Goal: Task Accomplishment & Management: Manage account settings

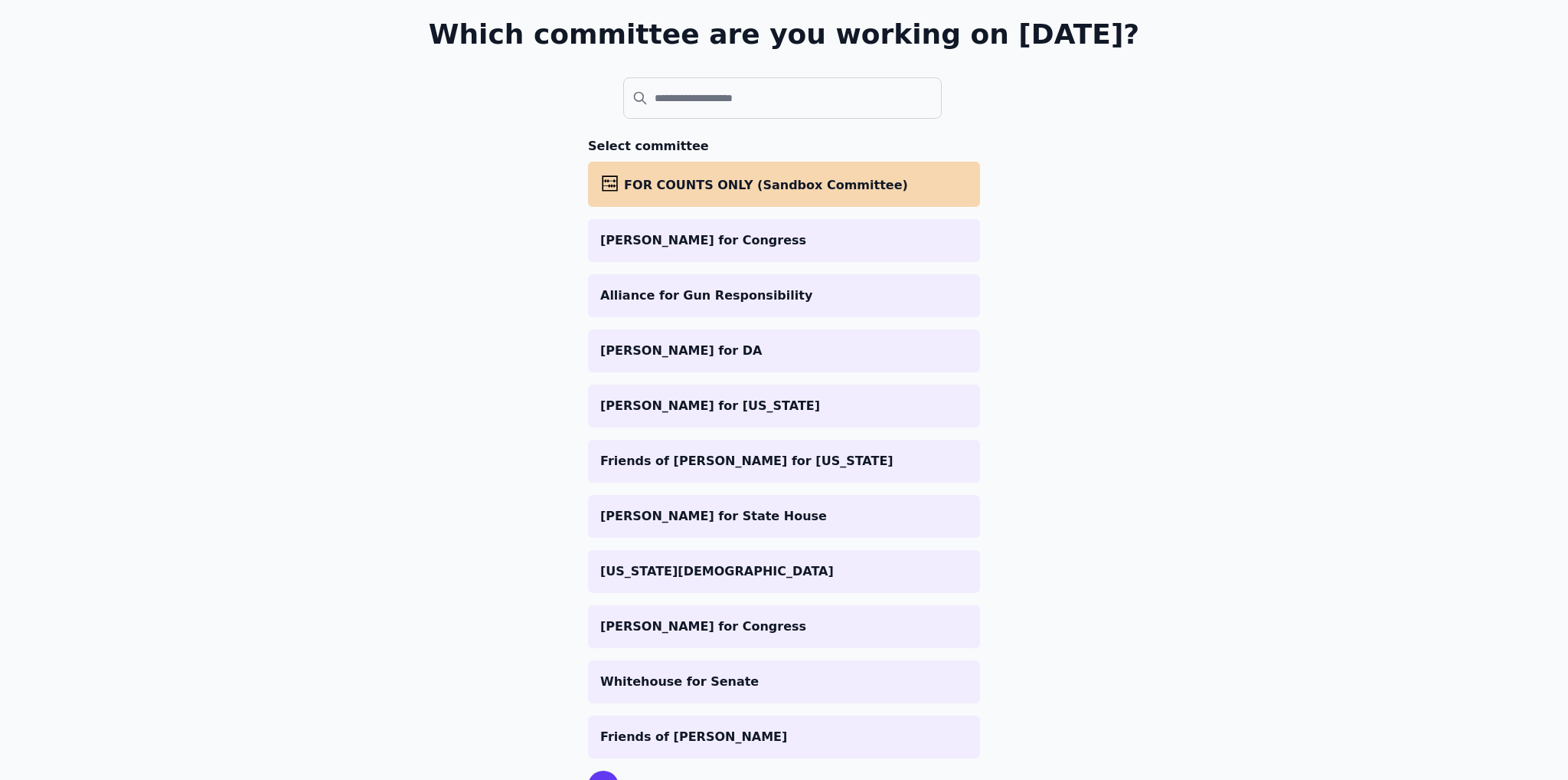
scroll to position [173, 0]
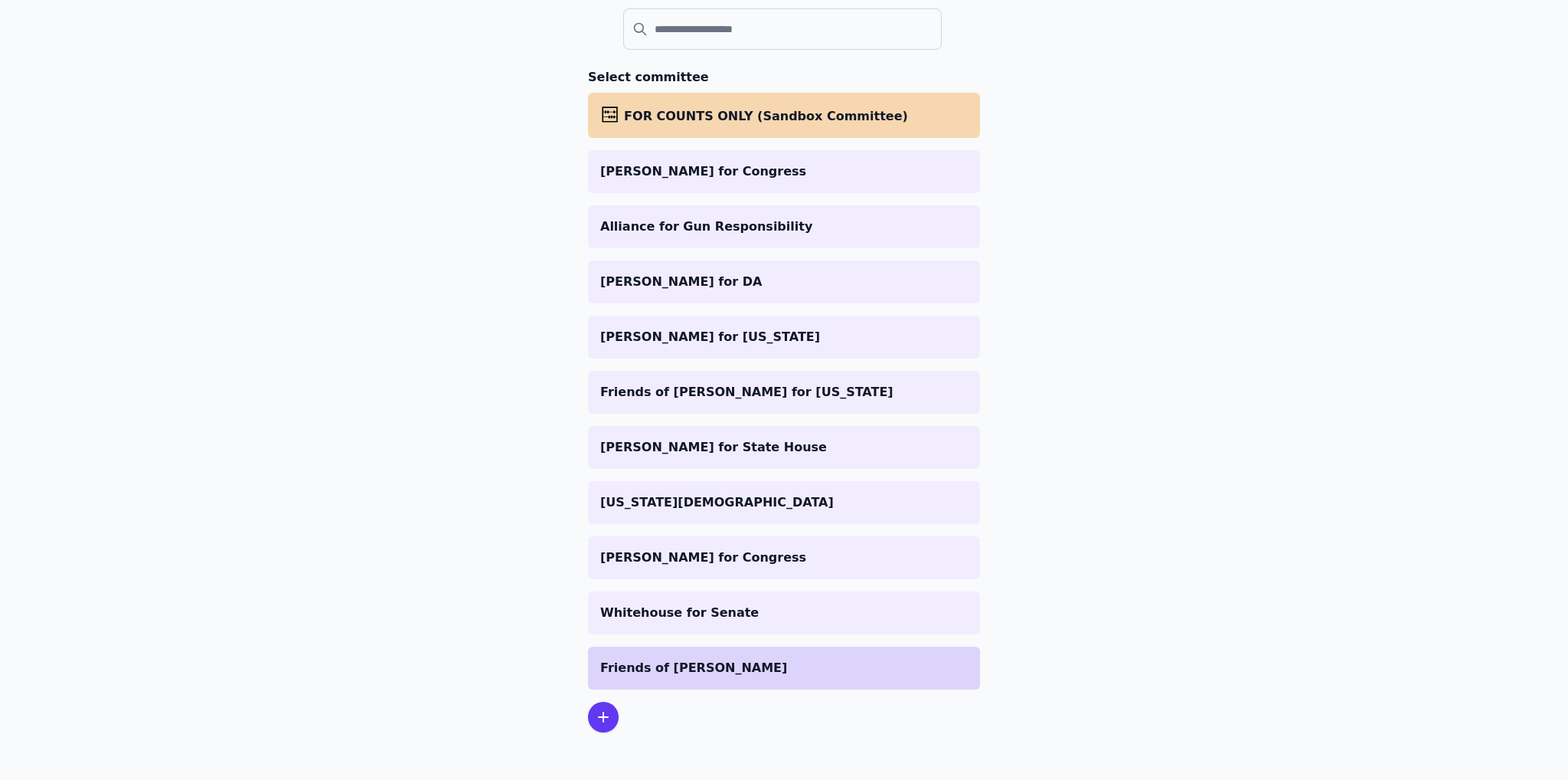
click at [677, 665] on p "Friends of [PERSON_NAME]" at bounding box center [784, 667] width 368 height 18
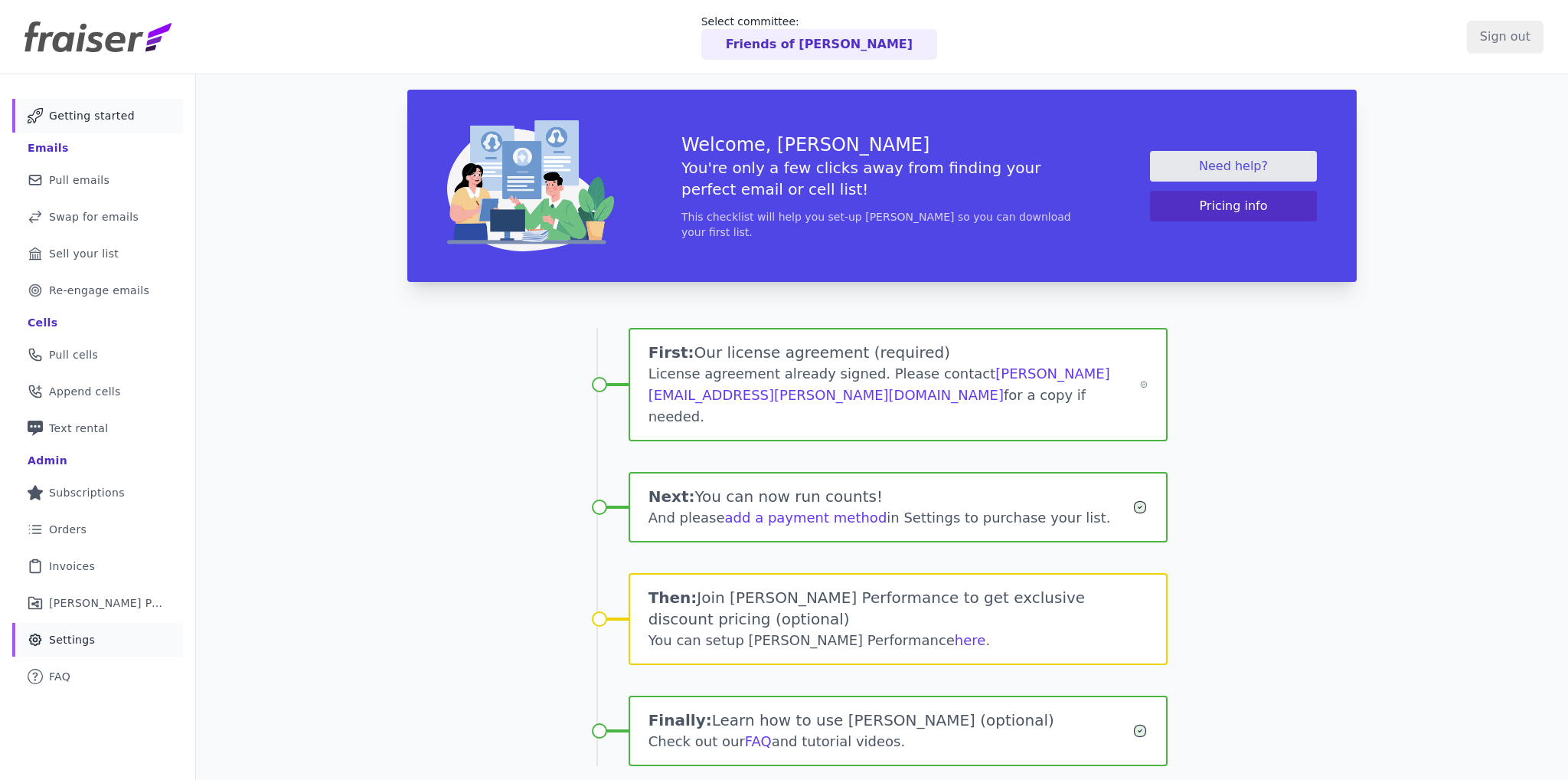
click at [77, 625] on link "Gear Icon Outline of a gear Settings" at bounding box center [97, 639] width 171 height 34
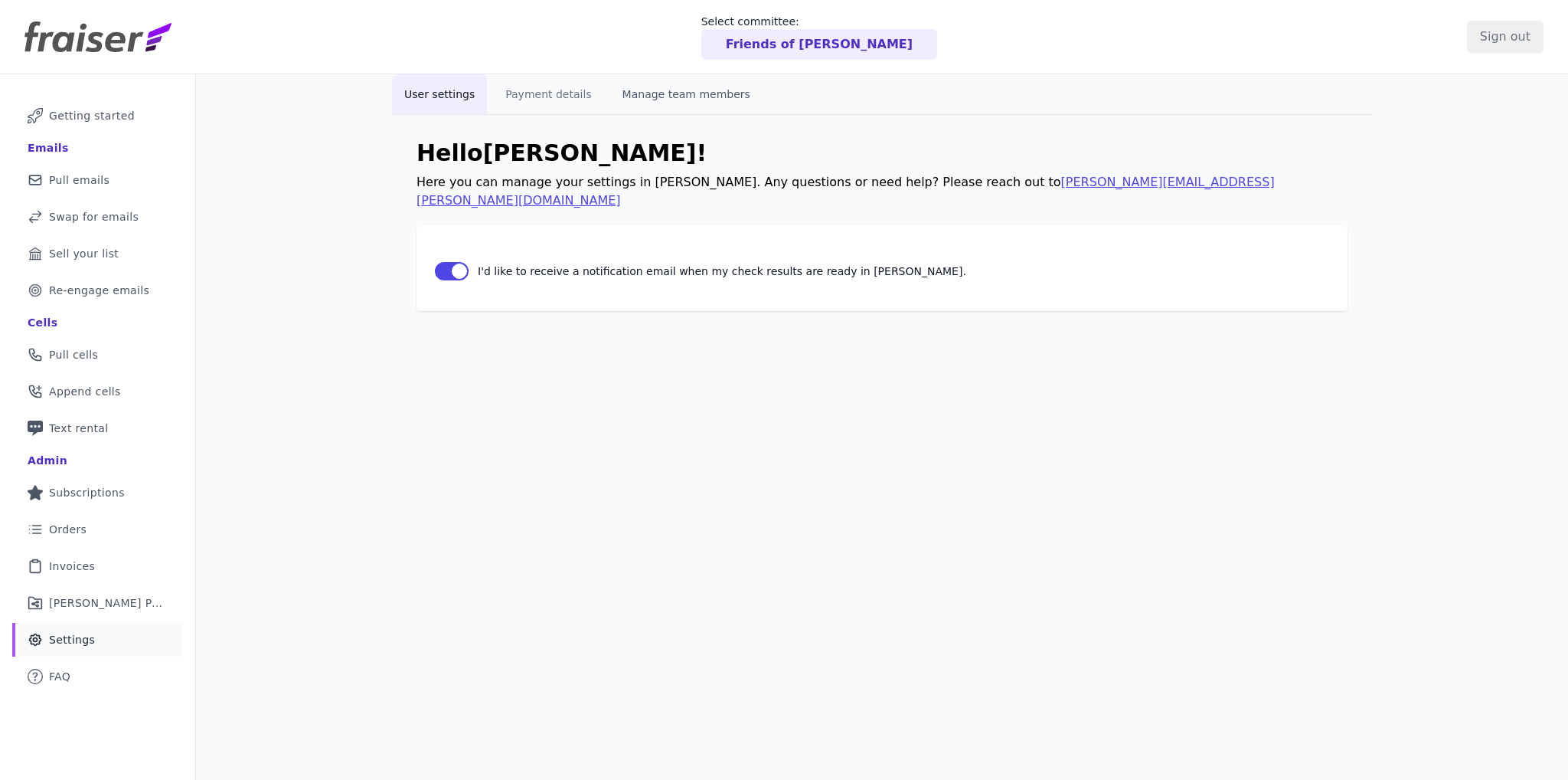
click at [629, 91] on button "Manage team members" at bounding box center [686, 94] width 153 height 40
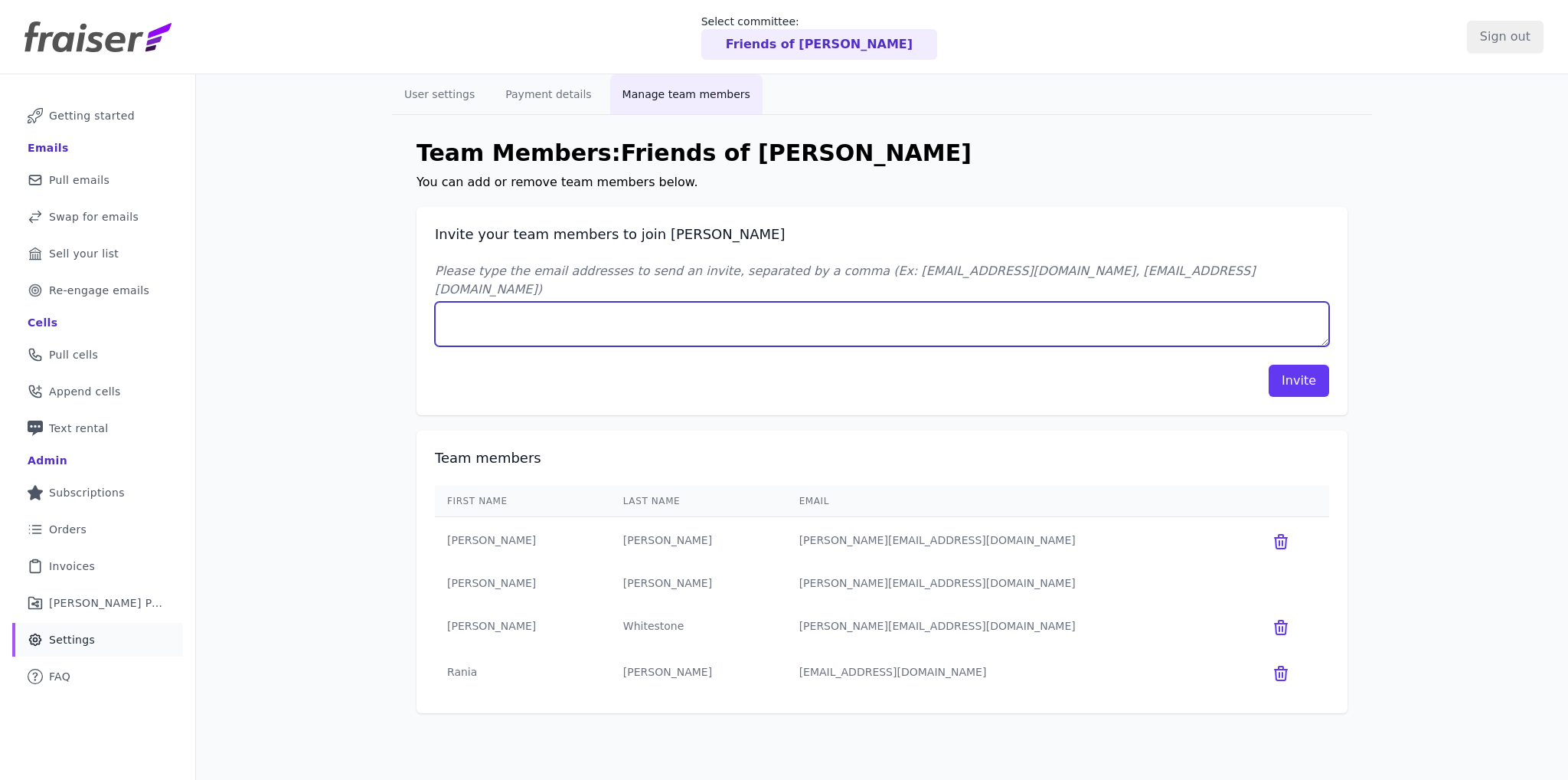
click at [542, 302] on textarea "Please type the email addresses to send an invite, separated by a comma (Ex: jo…" at bounding box center [883, 324] width 895 height 44
type textarea "annefleur@assembletheagency.com"
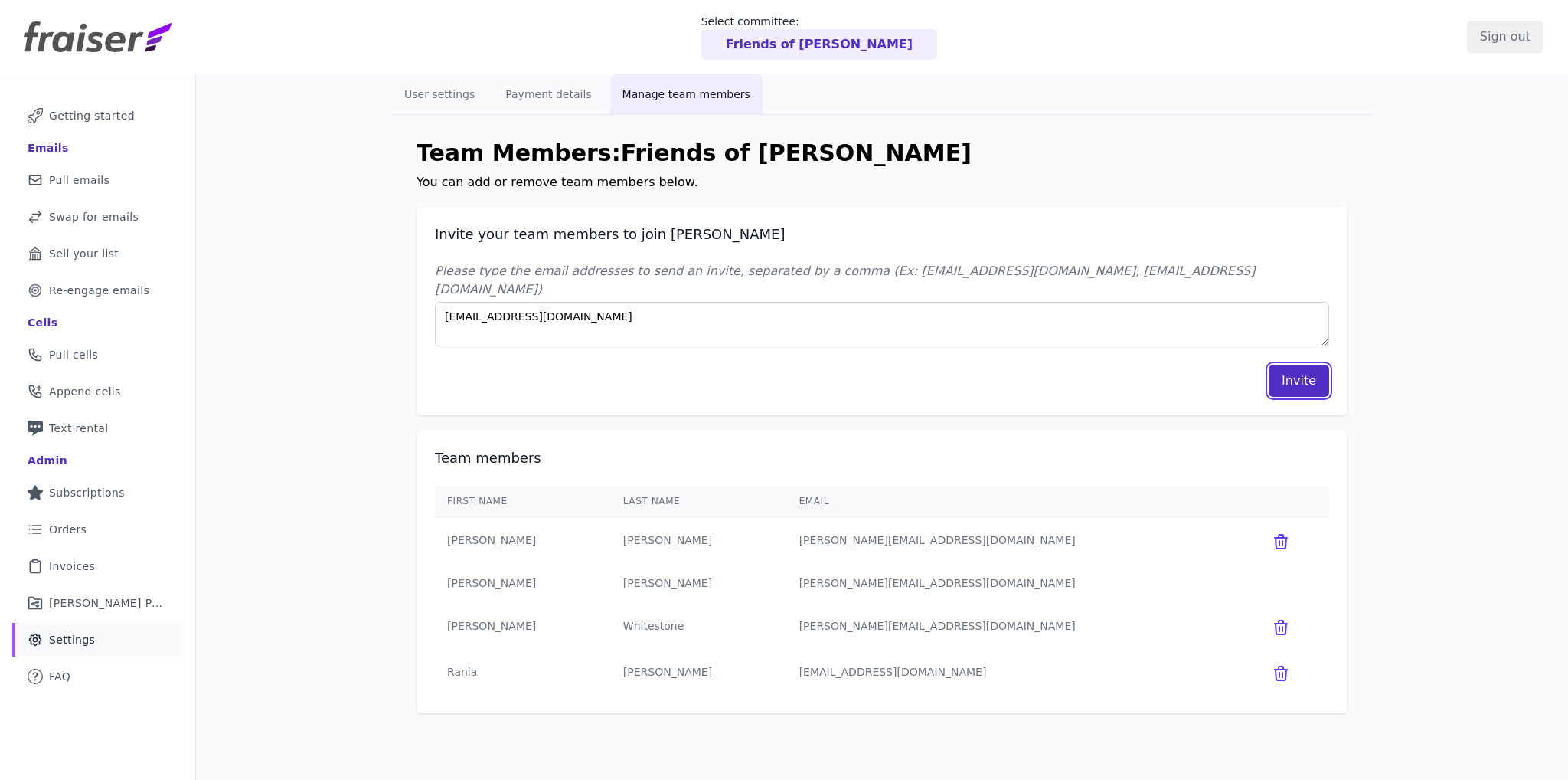
click at [1295, 366] on button "Invite" at bounding box center [1299, 381] width 61 height 32
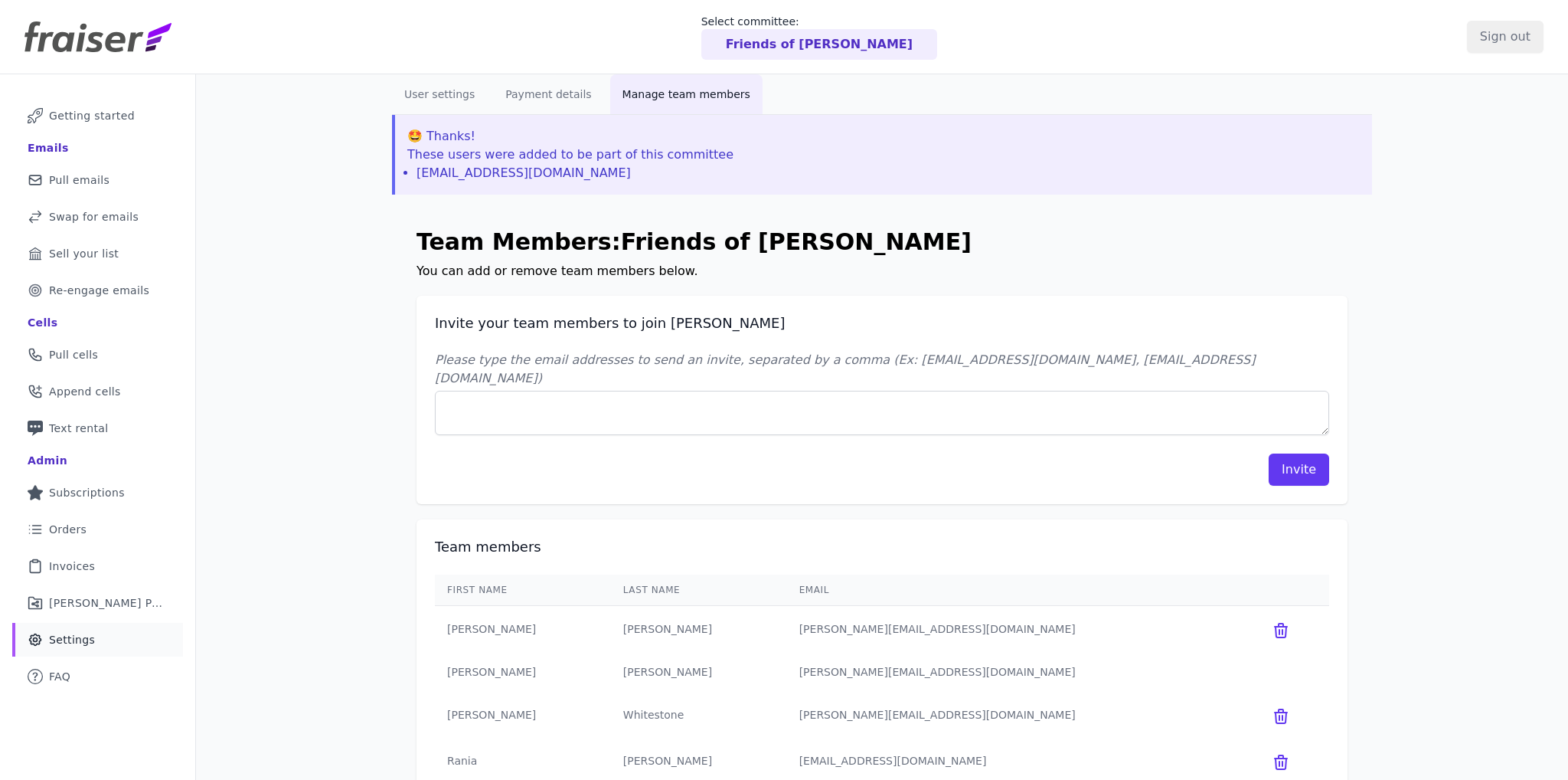
click at [753, 58] on div "Friends of [PERSON_NAME]" at bounding box center [819, 44] width 236 height 31
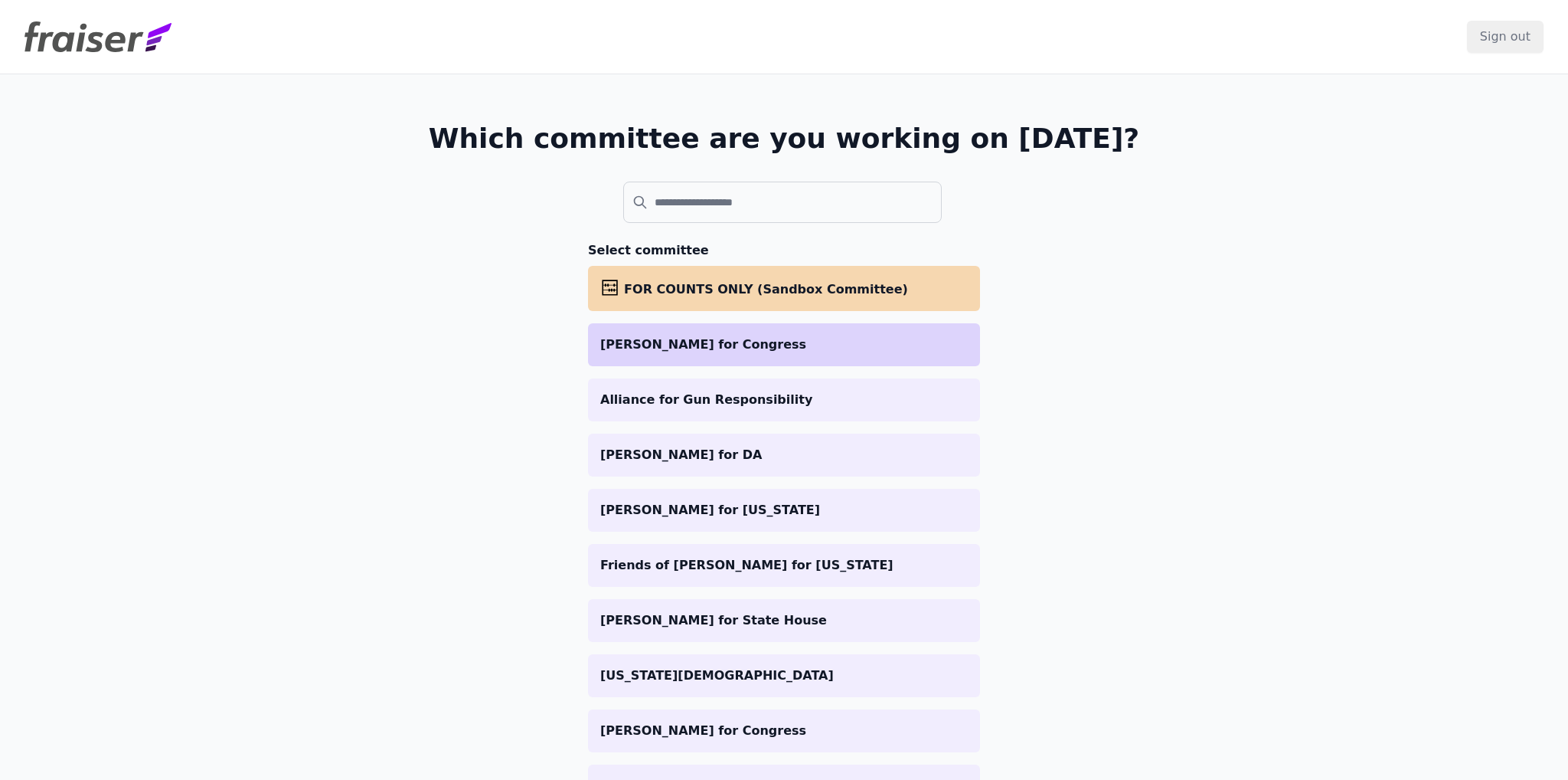
click at [726, 336] on p "[PERSON_NAME] for Congress" at bounding box center [784, 345] width 368 height 18
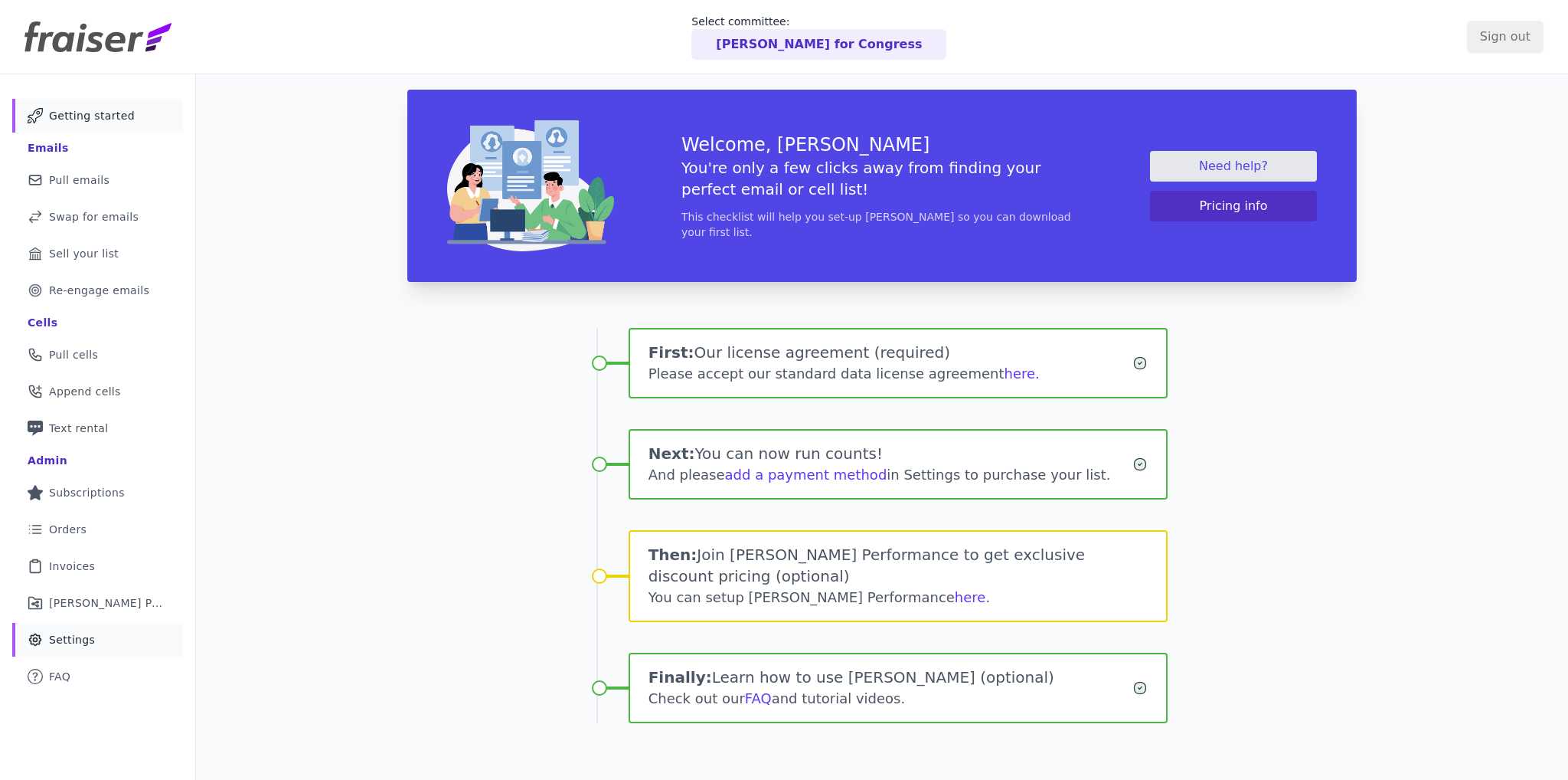
click at [70, 641] on span "Settings" at bounding box center [72, 639] width 46 height 15
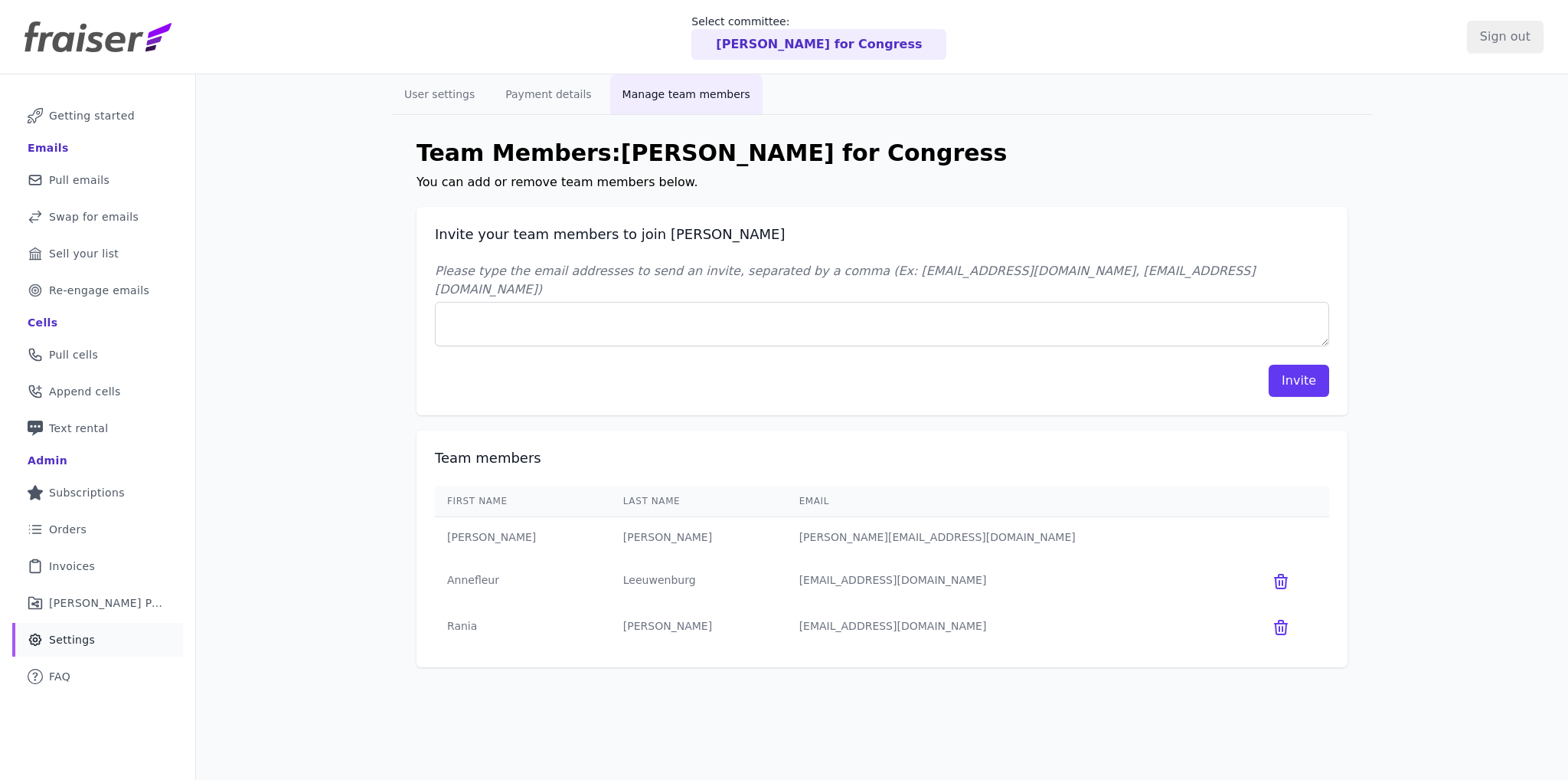
click at [776, 47] on p "[PERSON_NAME] for Congress" at bounding box center [819, 44] width 206 height 18
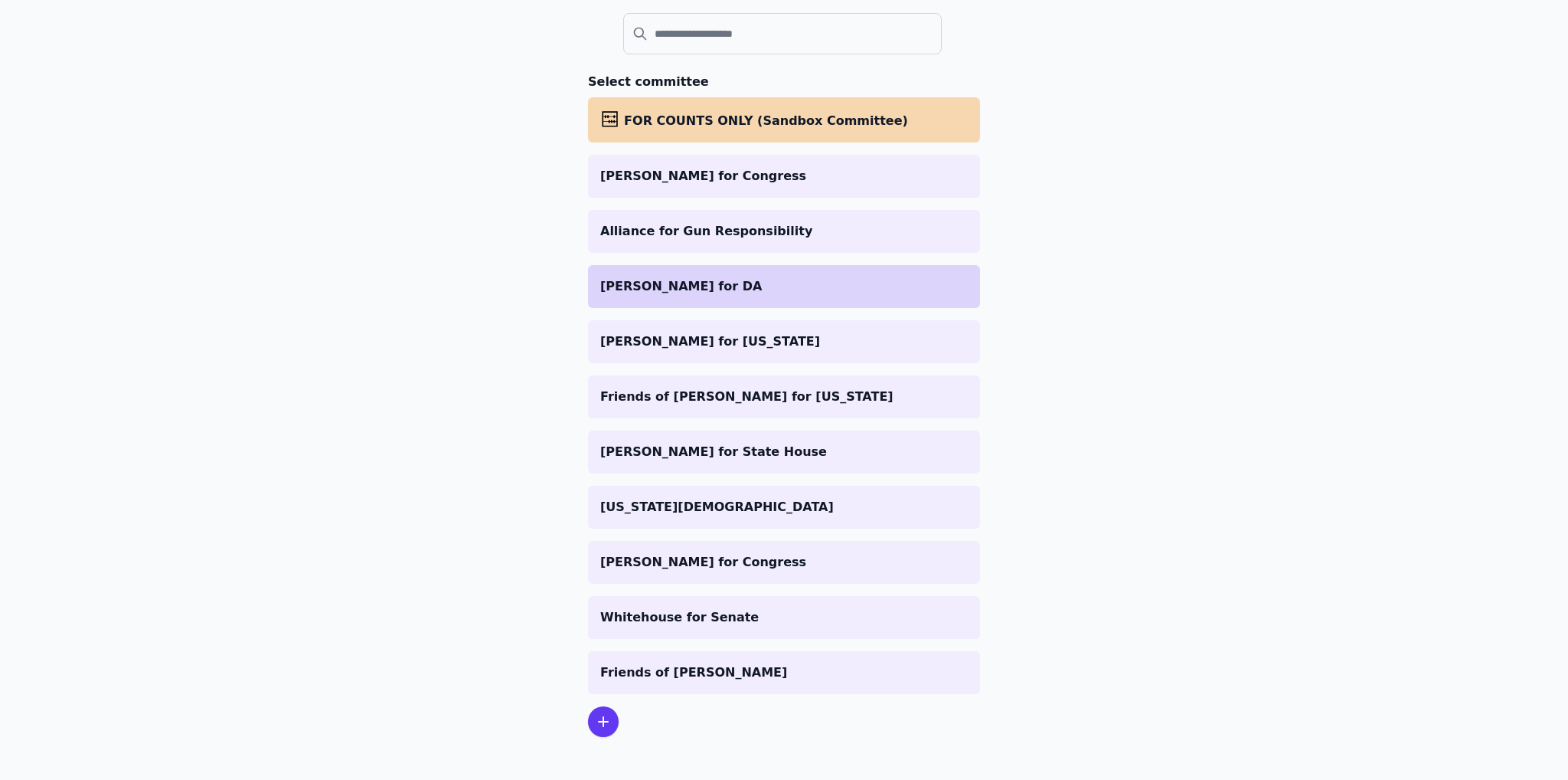
scroll to position [173, 0]
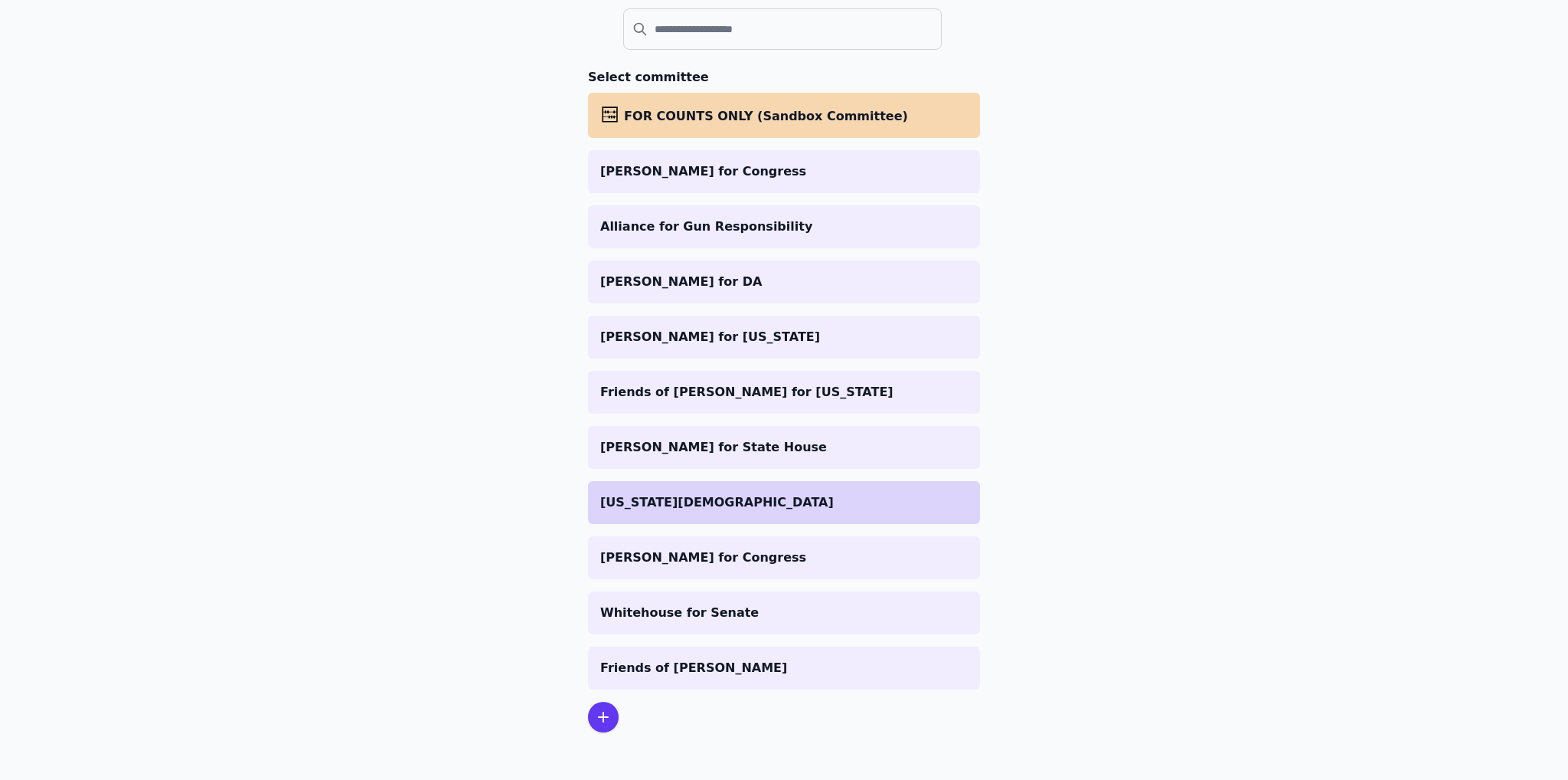
click at [678, 513] on li "[US_STATE][DEMOGRAPHIC_DATA]" at bounding box center [784, 502] width 392 height 43
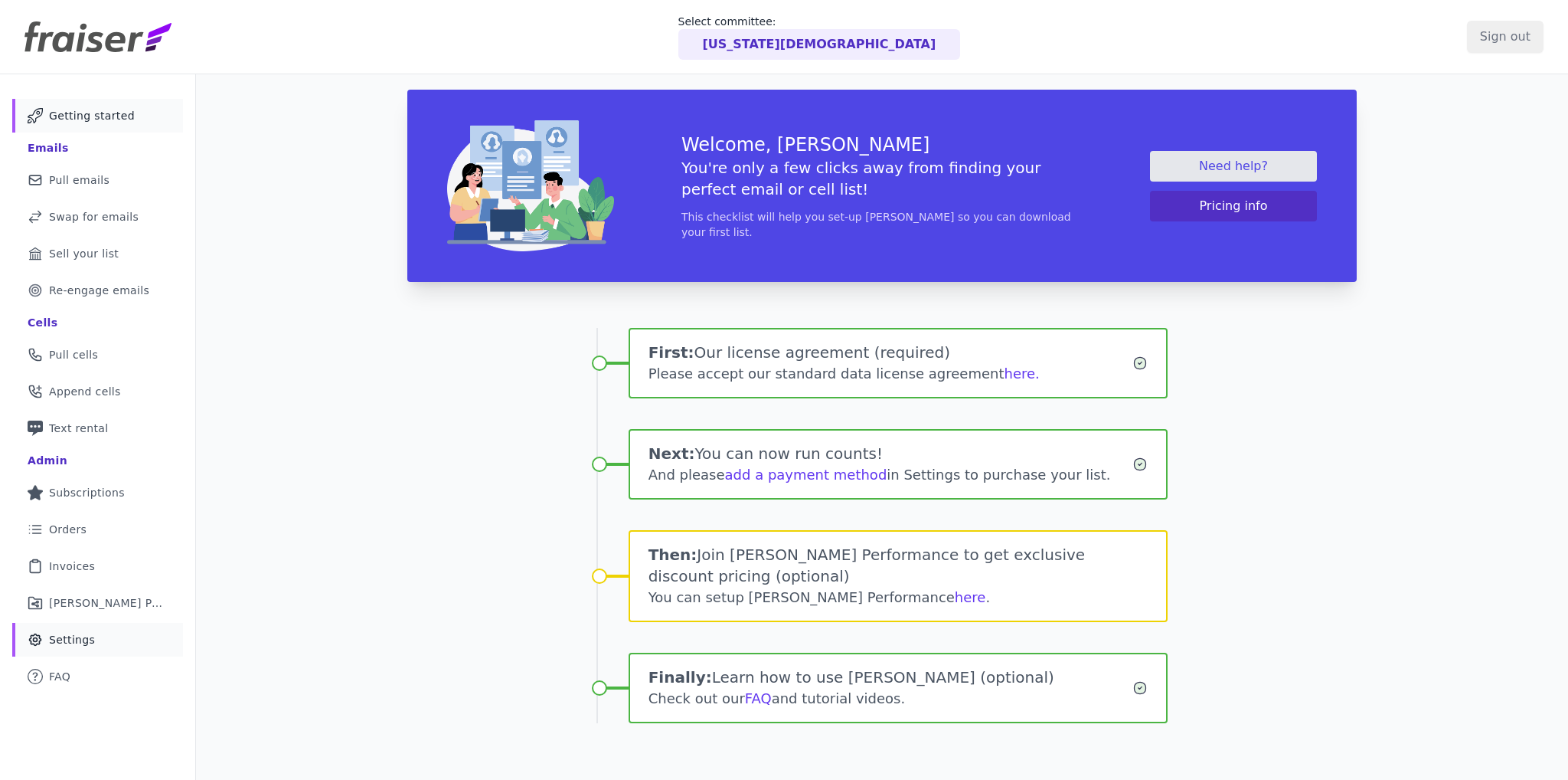
click at [64, 638] on span "Settings" at bounding box center [72, 639] width 46 height 15
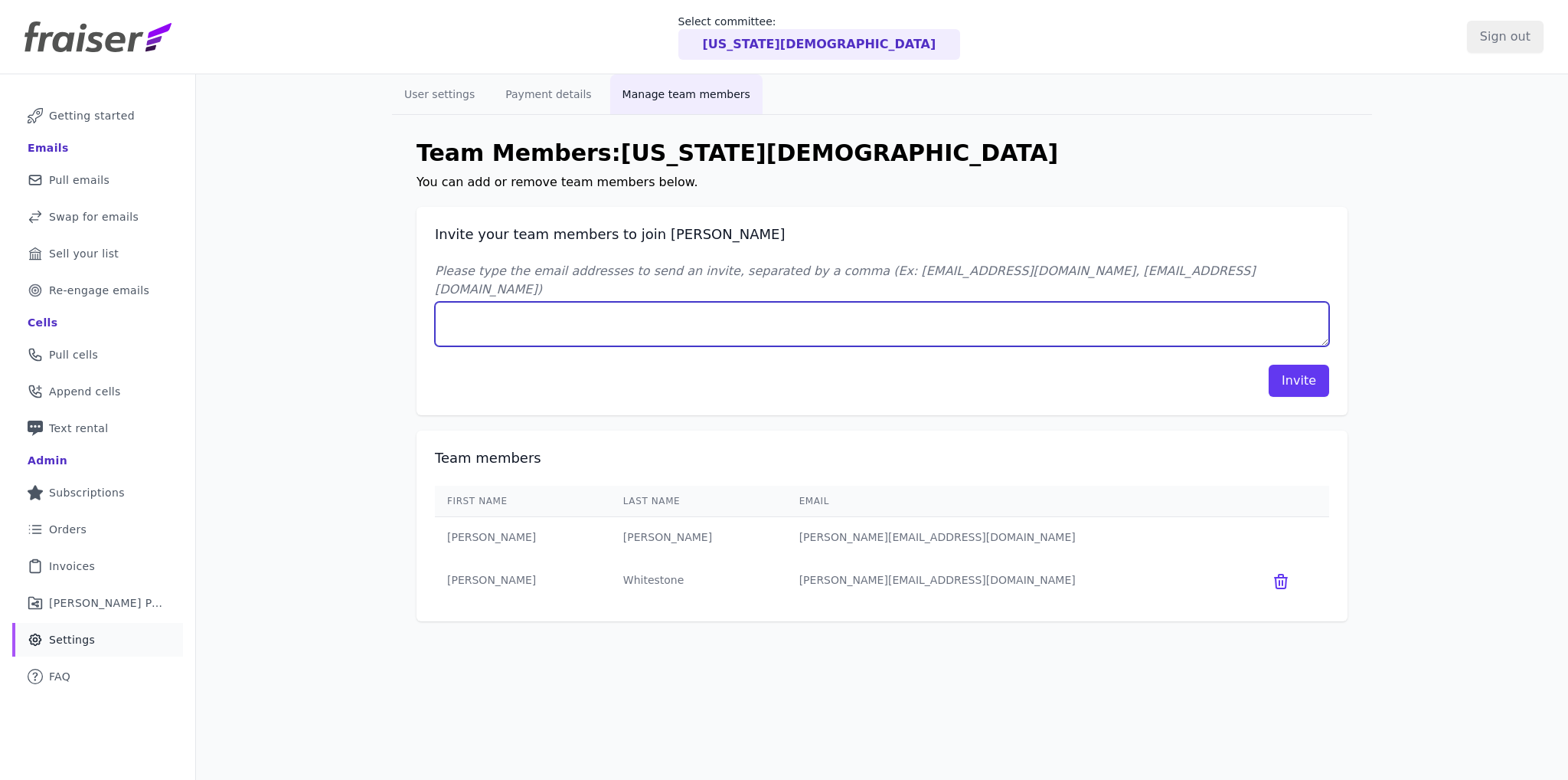
click at [680, 314] on textarea "Please type the email addresses to send an invite, separated by a comma (Ex: [E…" at bounding box center [883, 324] width 895 height 44
click at [704, 302] on textarea "Please type the email addresses to send an invite, separated by a comma (Ex: [E…" at bounding box center [883, 324] width 895 height 44
paste textarea "[EMAIL_ADDRESS][DOMAIN_NAME]"
type textarea "[EMAIL_ADDRESS][DOMAIN_NAME]"
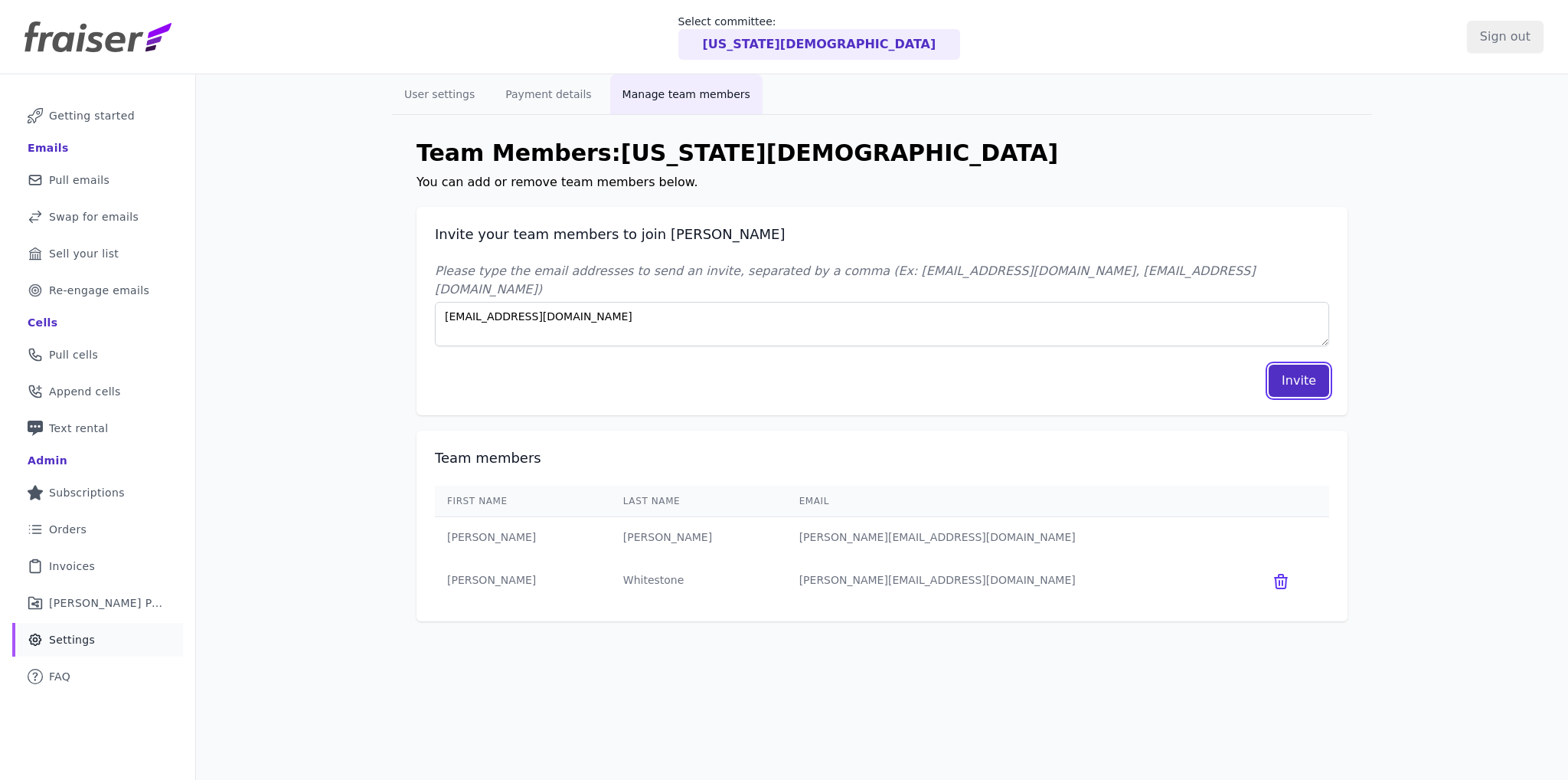
click at [1302, 365] on button "Invite" at bounding box center [1299, 381] width 61 height 32
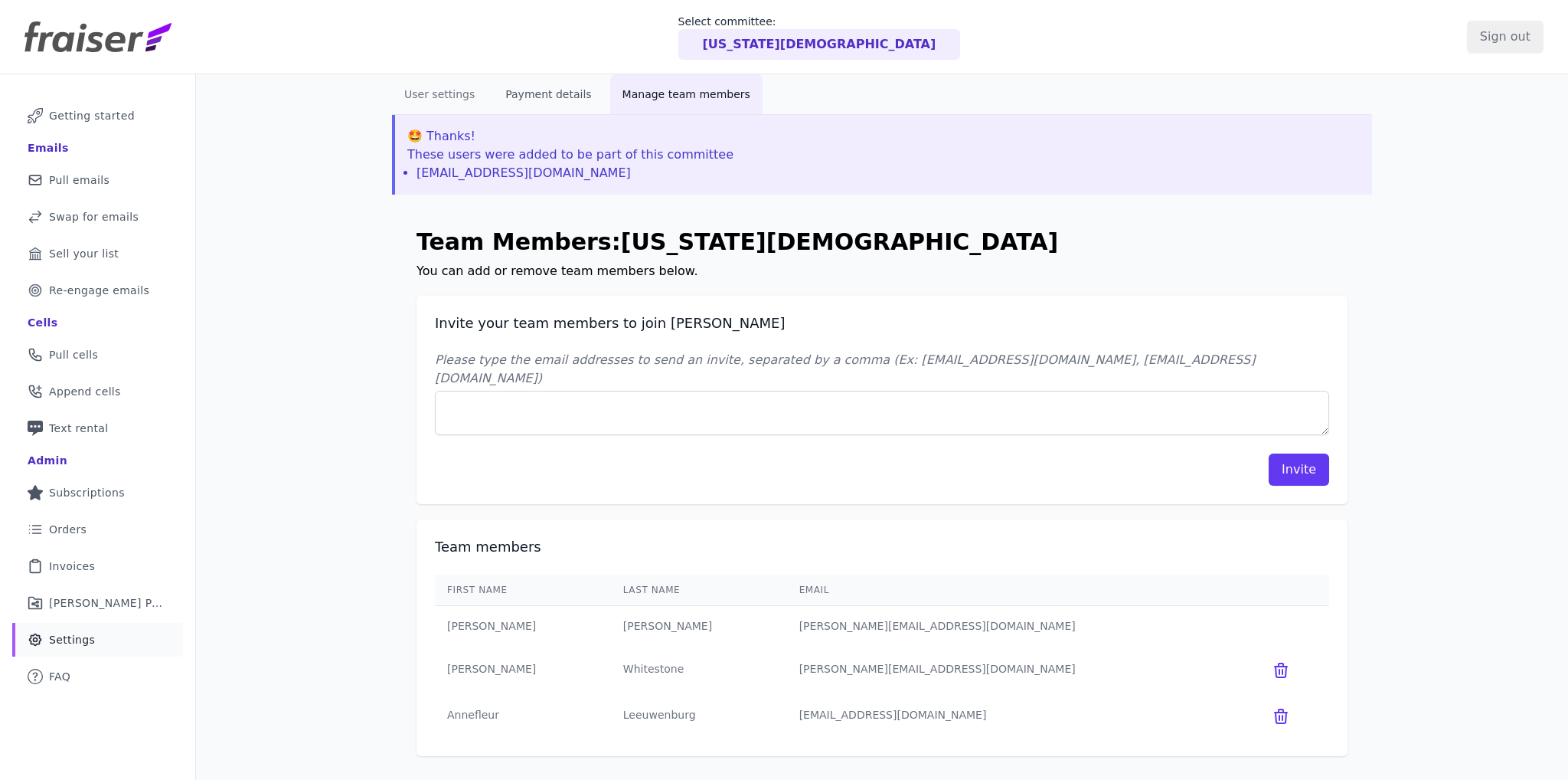
click at [539, 95] on button "Payment details" at bounding box center [548, 94] width 110 height 40
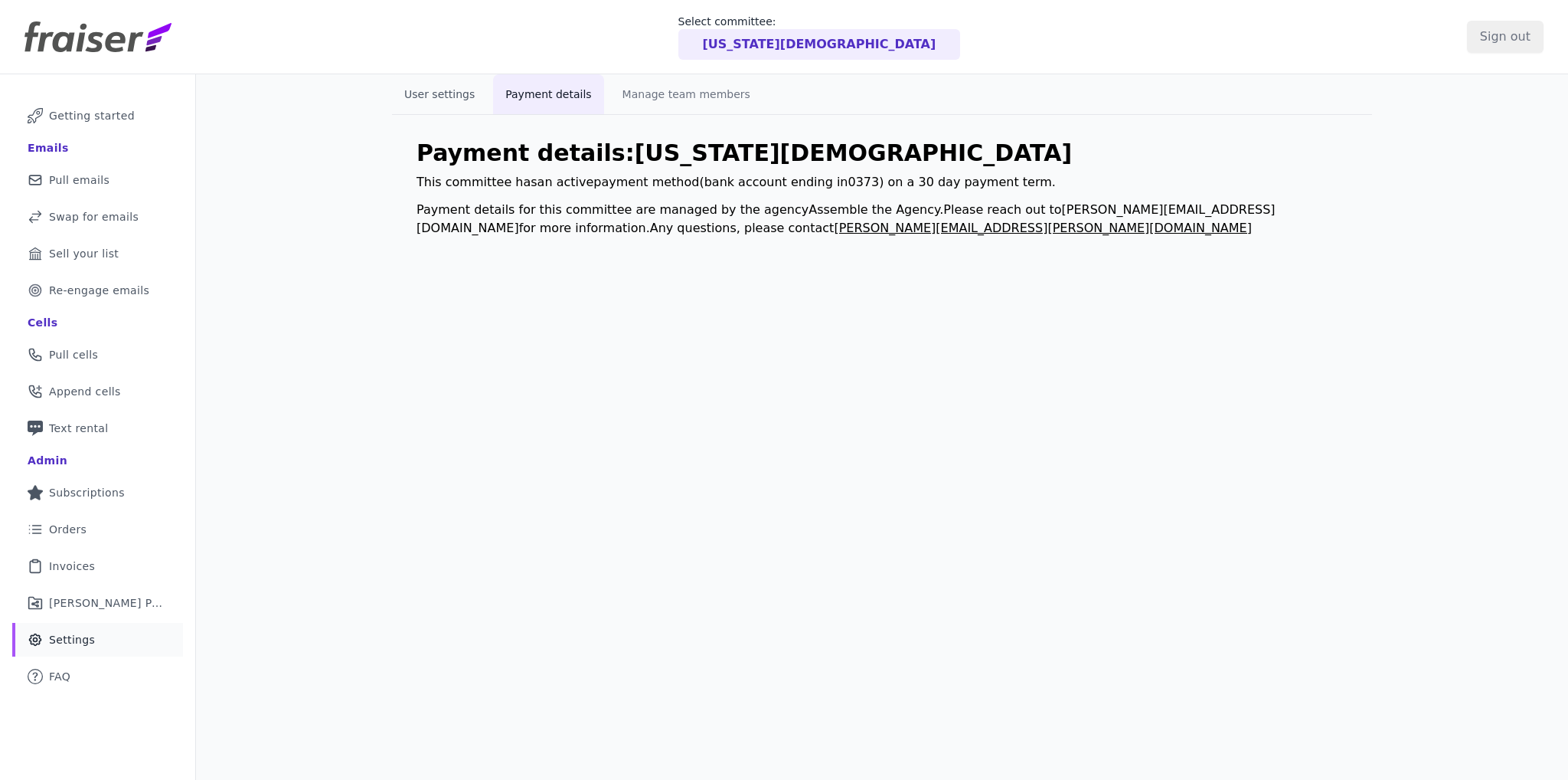
click at [403, 97] on button "User settings" at bounding box center [439, 94] width 95 height 40
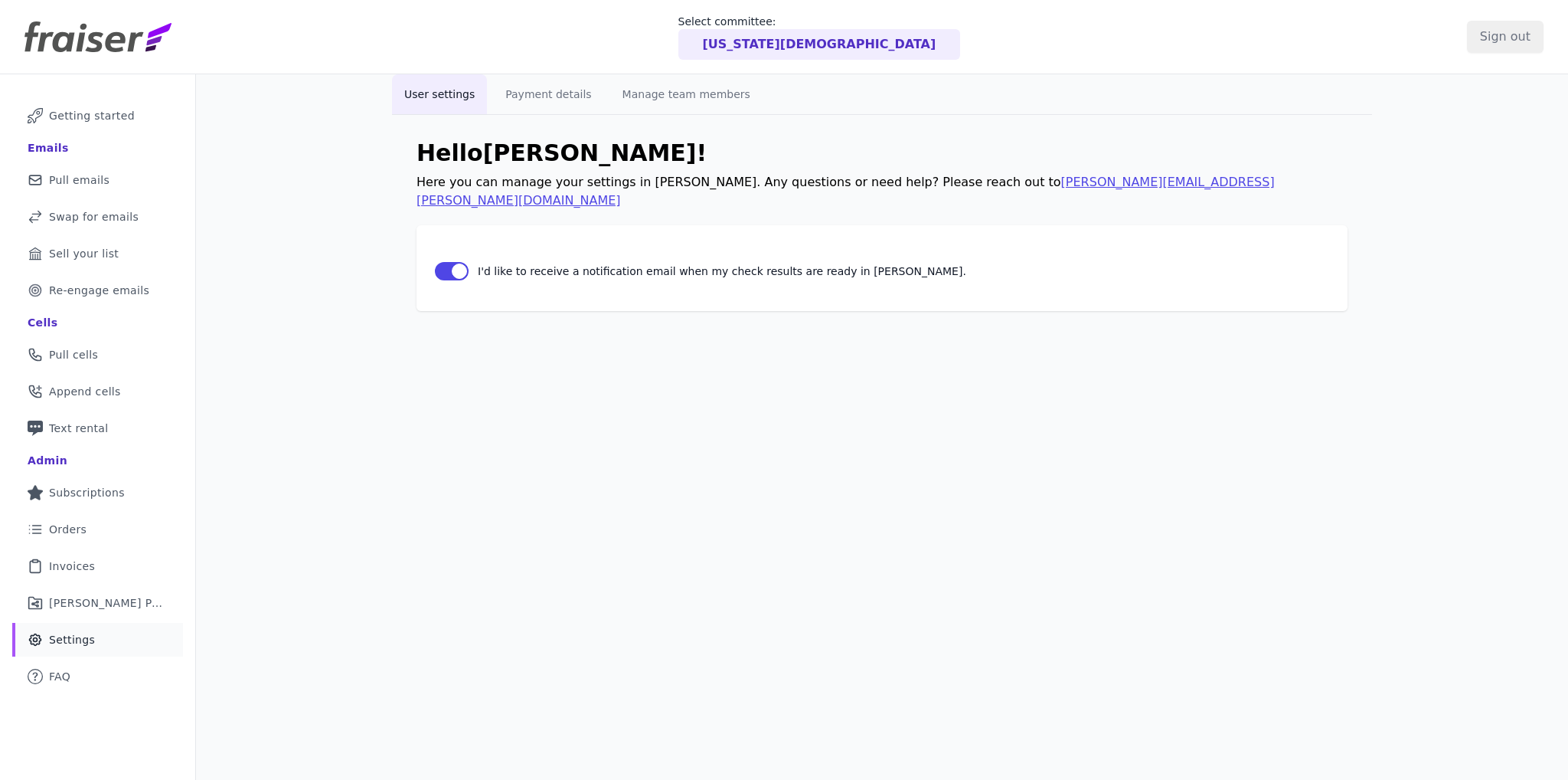
click at [823, 38] on p "[US_STATE][DEMOGRAPHIC_DATA]" at bounding box center [820, 44] width 234 height 18
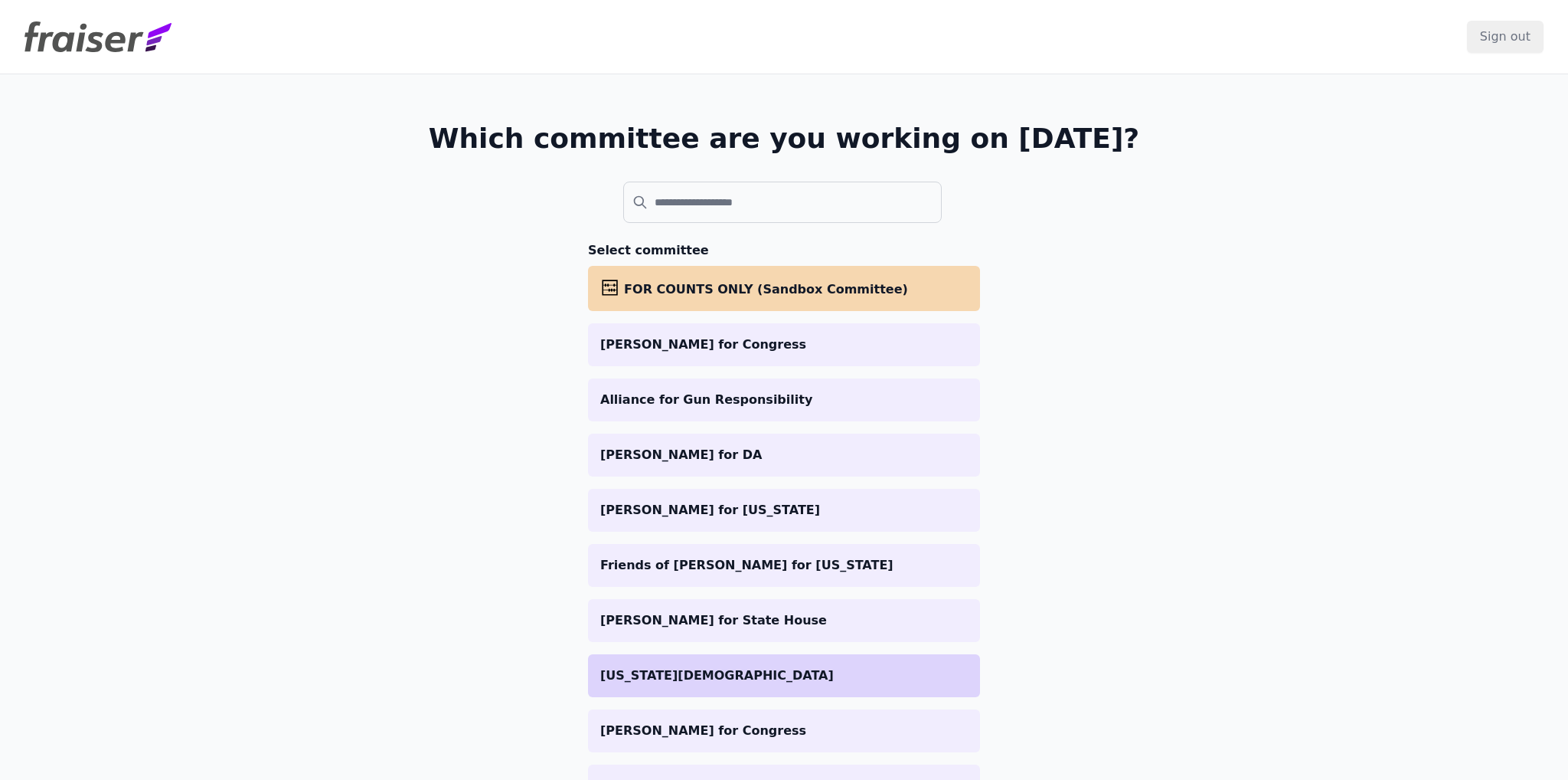
scroll to position [173, 0]
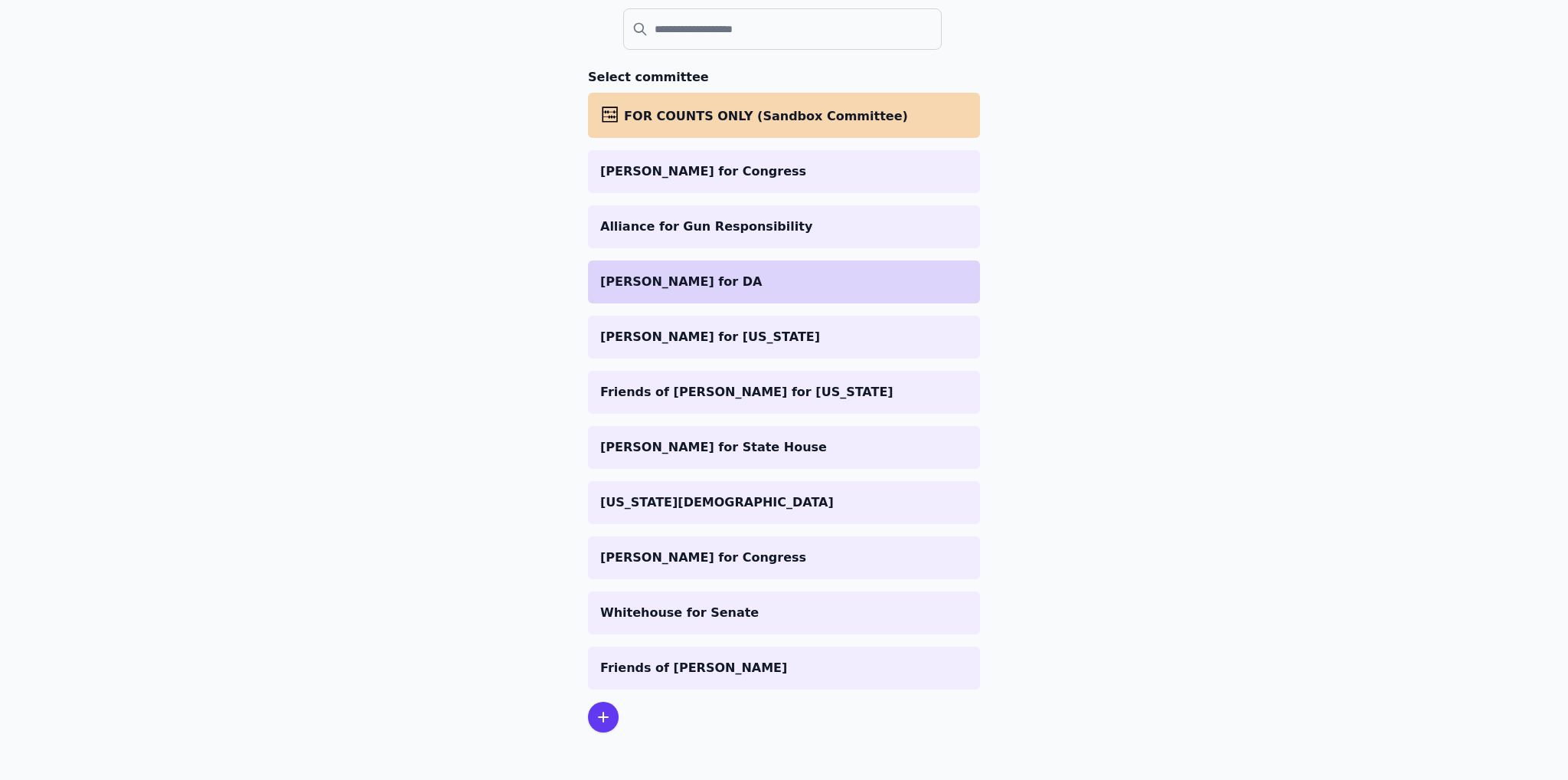
click at [727, 278] on p "[PERSON_NAME] for DA" at bounding box center [784, 282] width 368 height 18
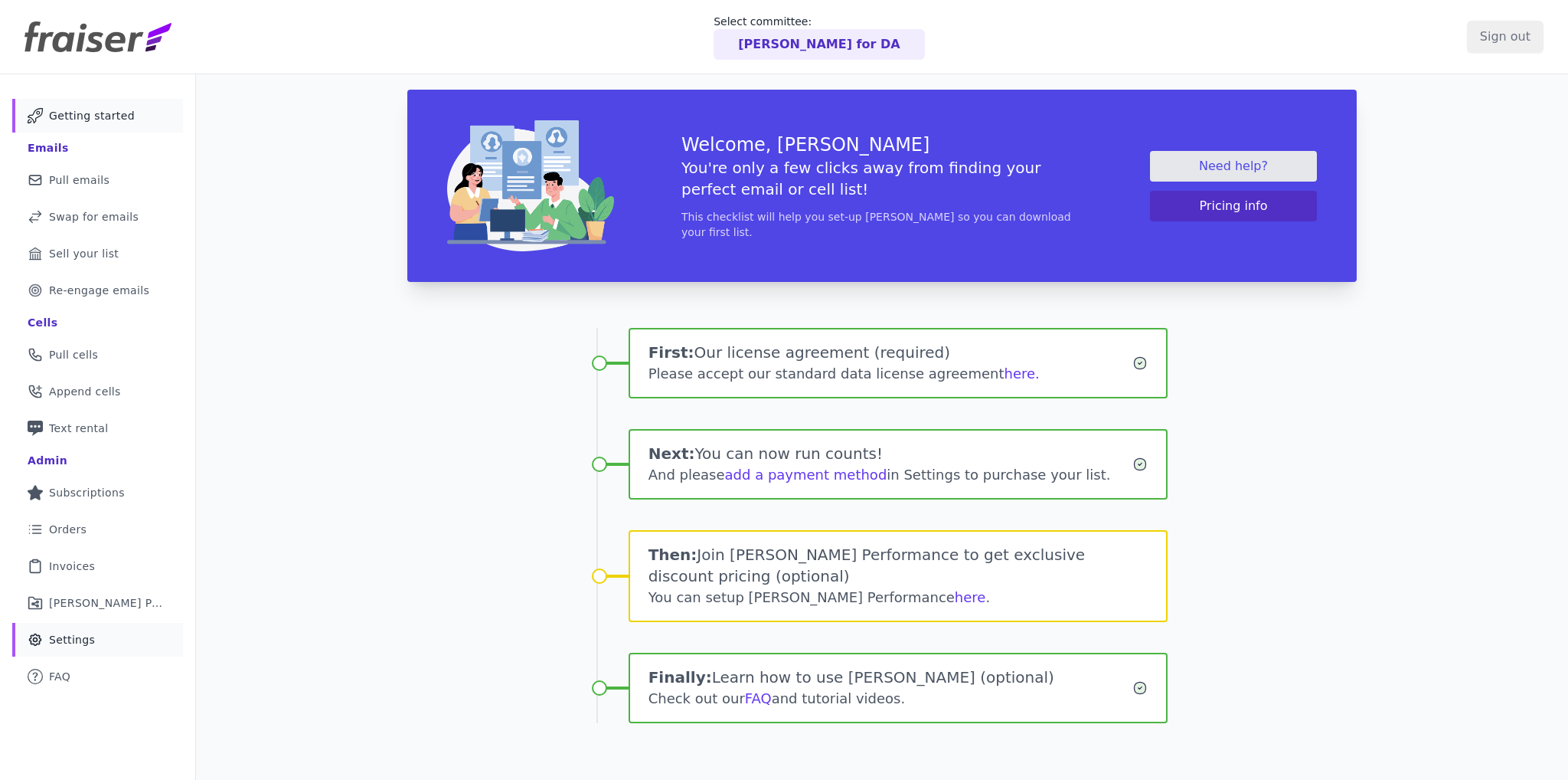
click at [77, 650] on link "Gear Icon Outline of a gear Settings" at bounding box center [97, 639] width 171 height 34
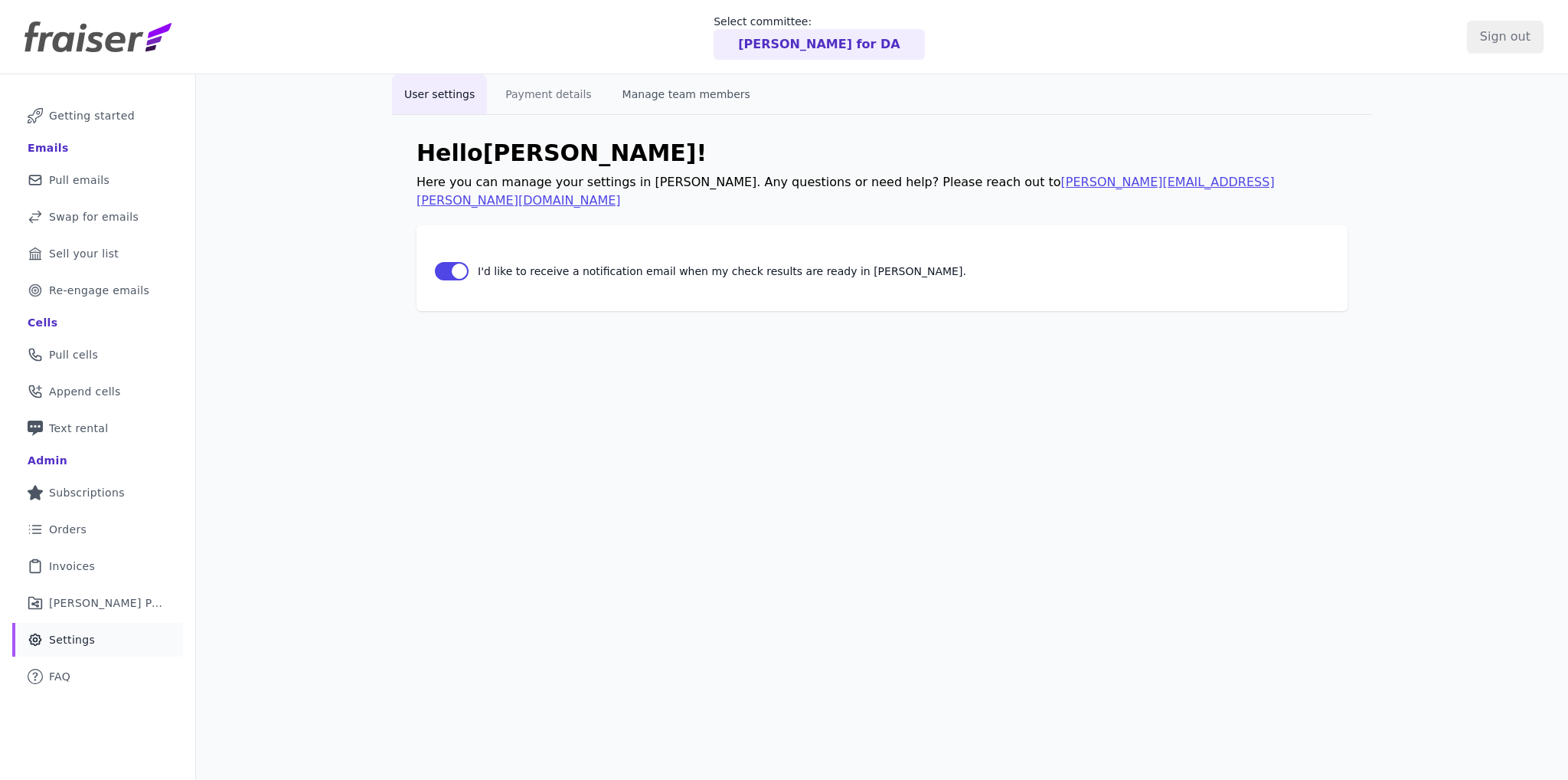
click at [680, 89] on button "Manage team members" at bounding box center [686, 94] width 153 height 40
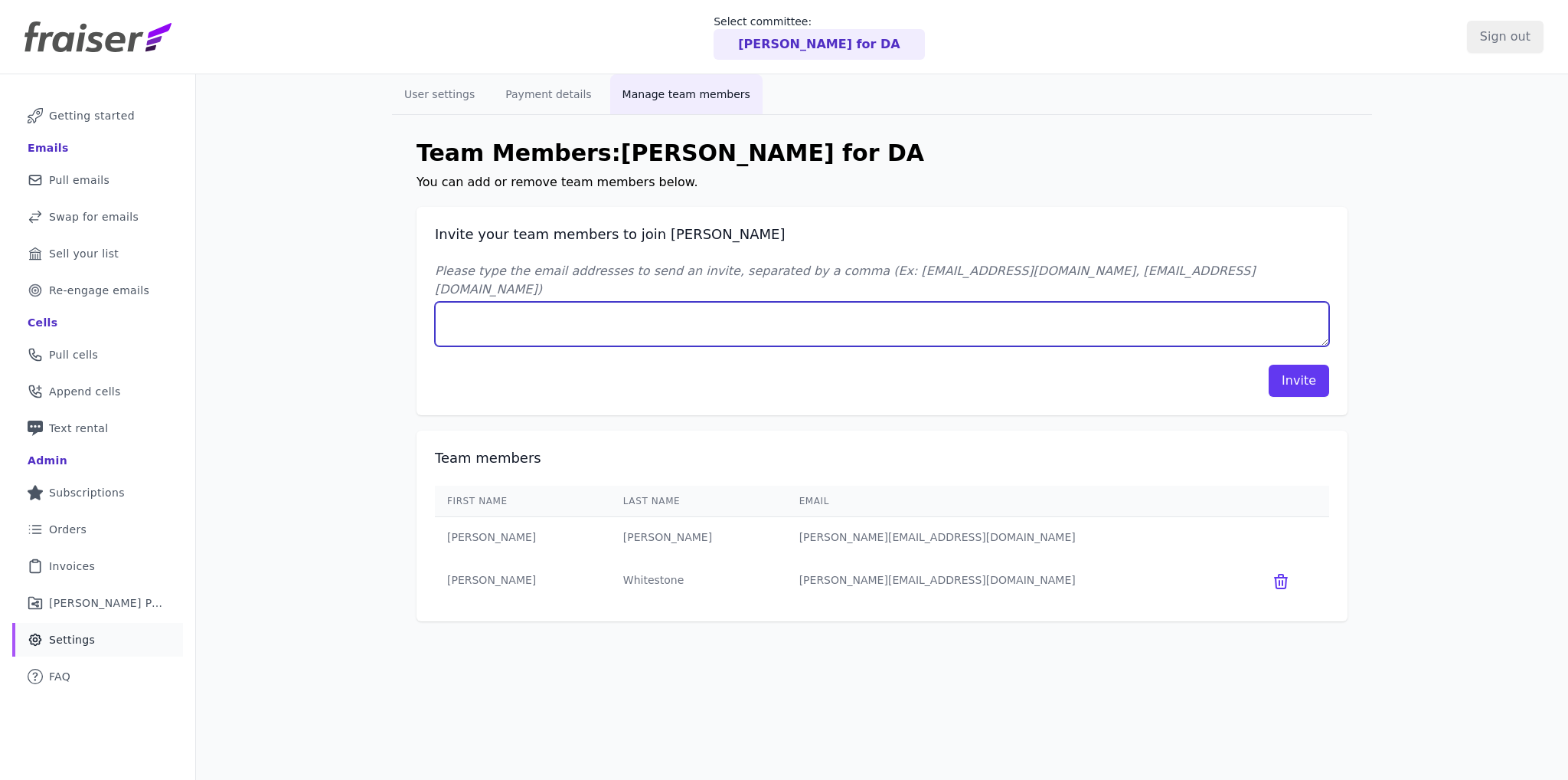
click at [527, 302] on textarea "Please type the email addresses to send an invite, separated by a comma (Ex: jo…" at bounding box center [883, 324] width 895 height 44
paste textarea "annefleur@assembletheagency.com"
type textarea "annefleur@assembletheagency.com"
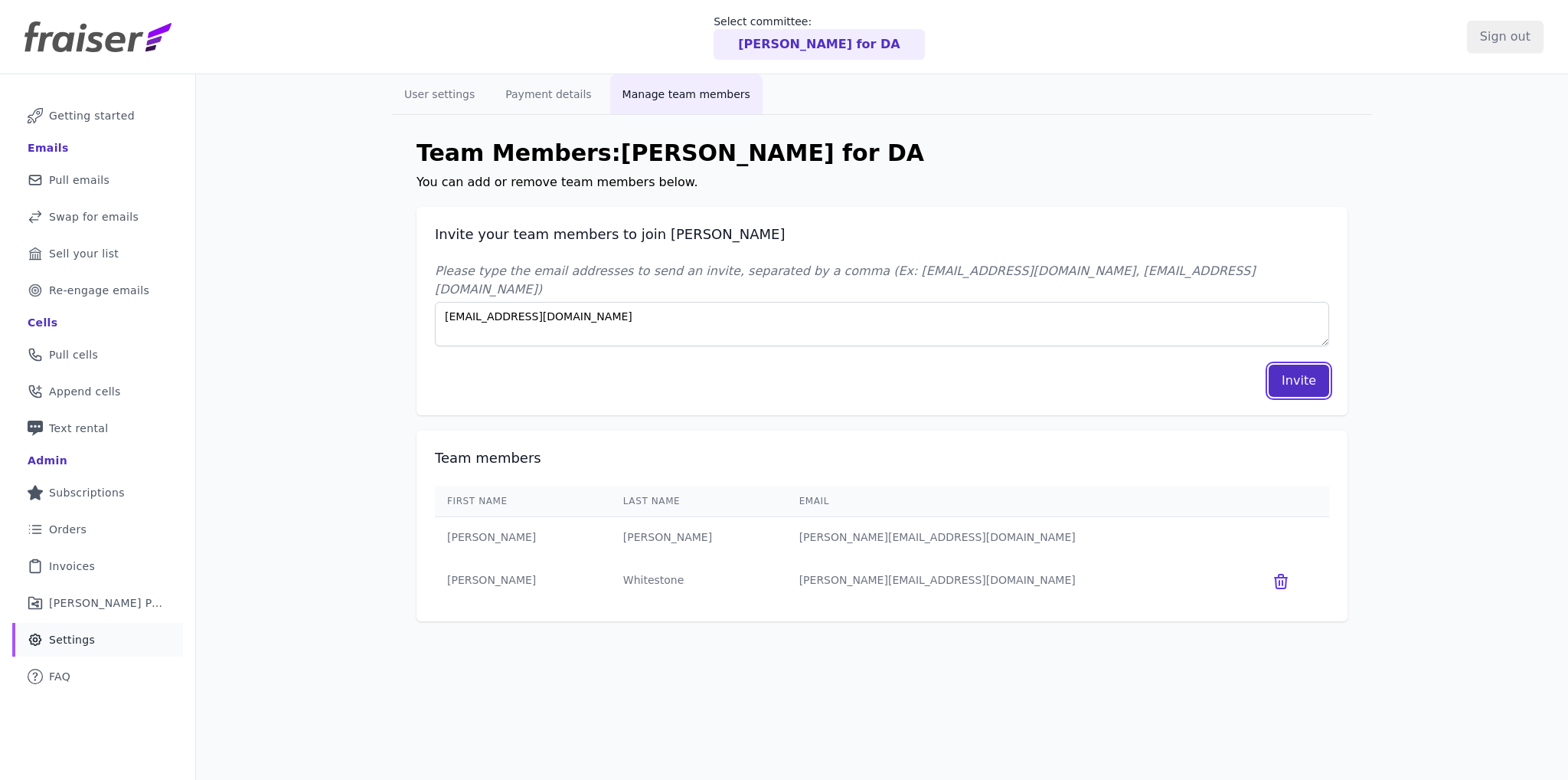
click at [1286, 365] on button "Invite" at bounding box center [1299, 381] width 61 height 32
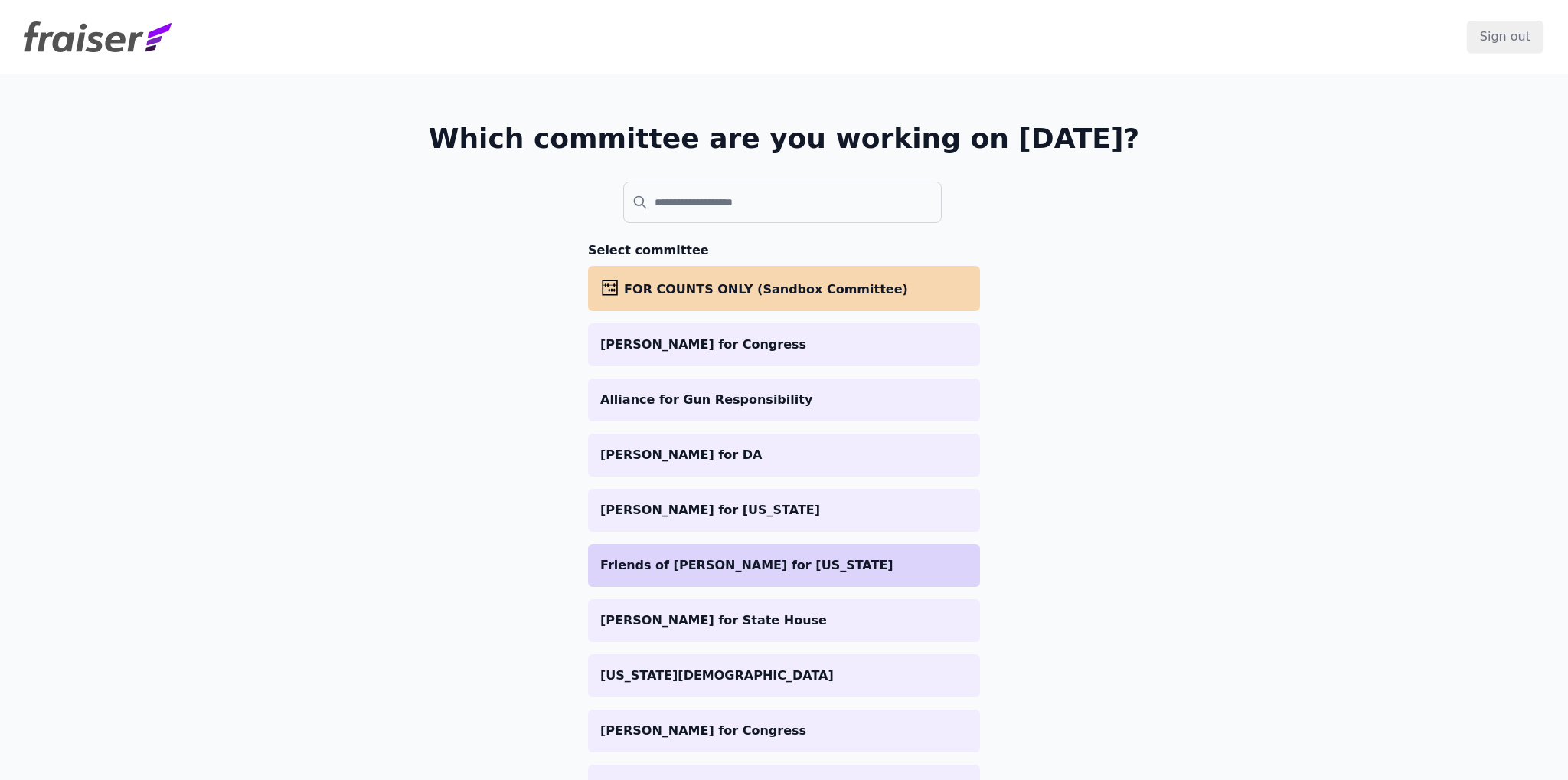
scroll to position [173, 0]
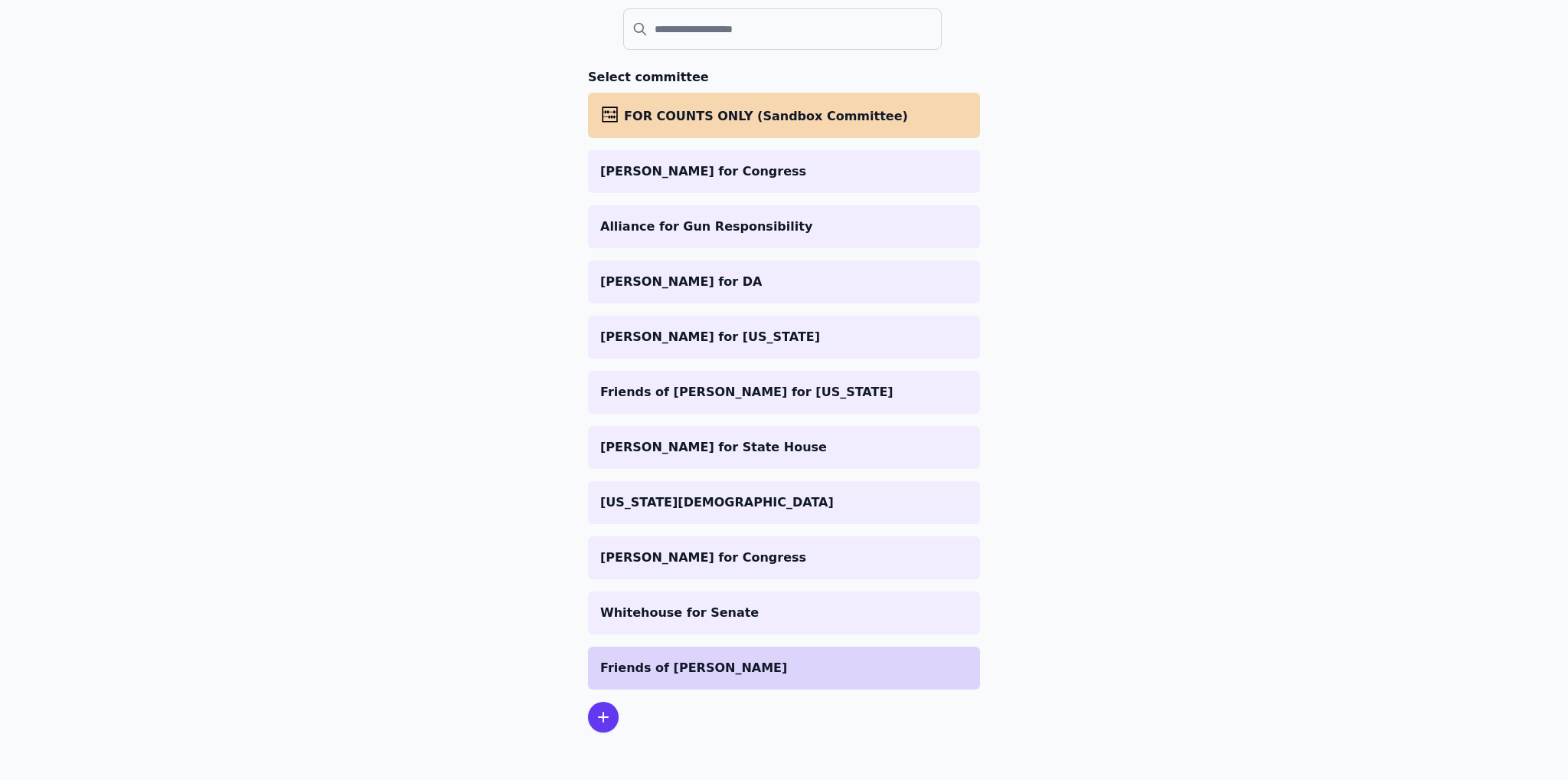
click at [654, 668] on p "Friends of [PERSON_NAME]" at bounding box center [784, 667] width 368 height 18
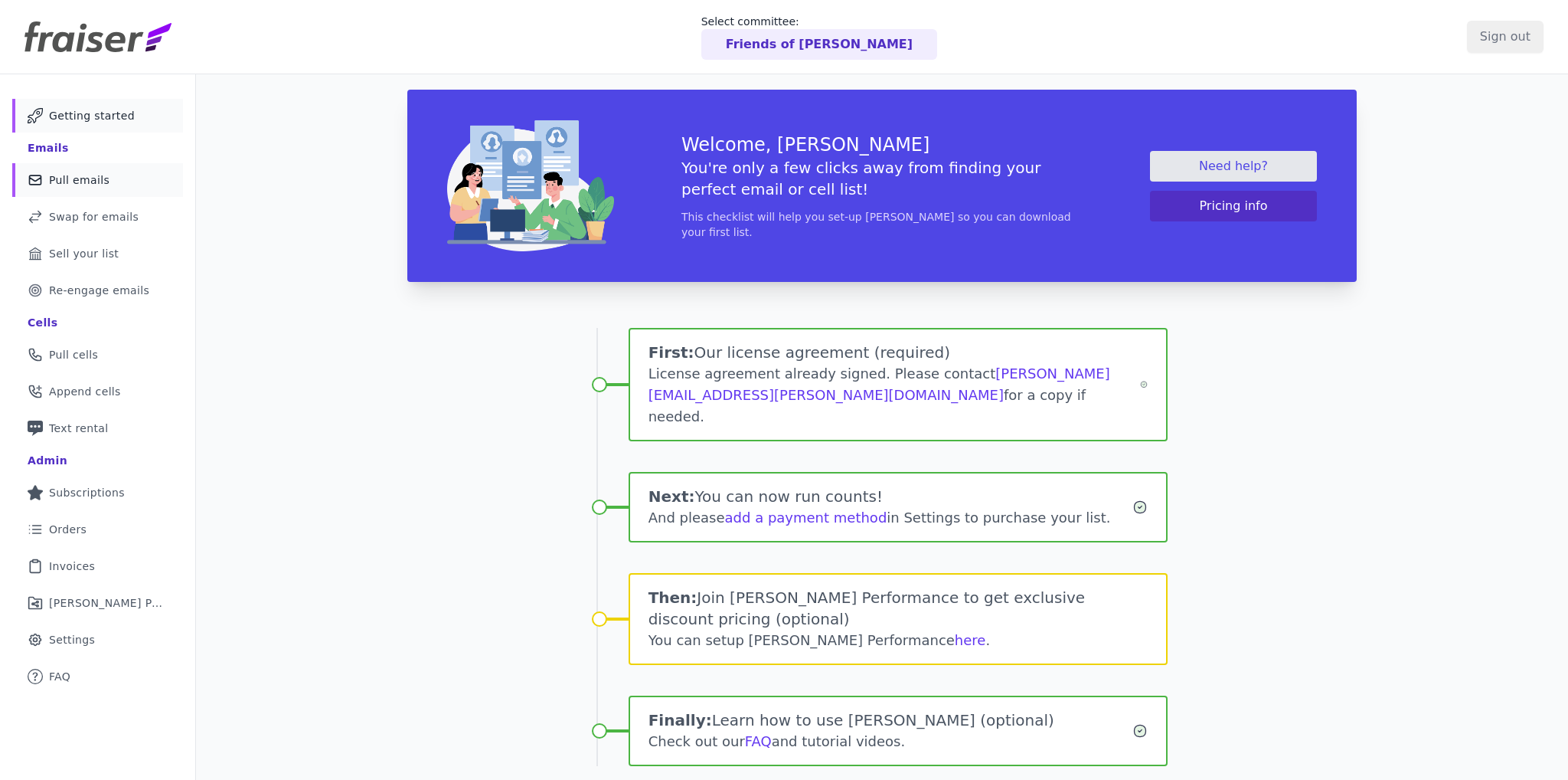
click at [77, 174] on span "Pull emails" at bounding box center [79, 180] width 61 height 15
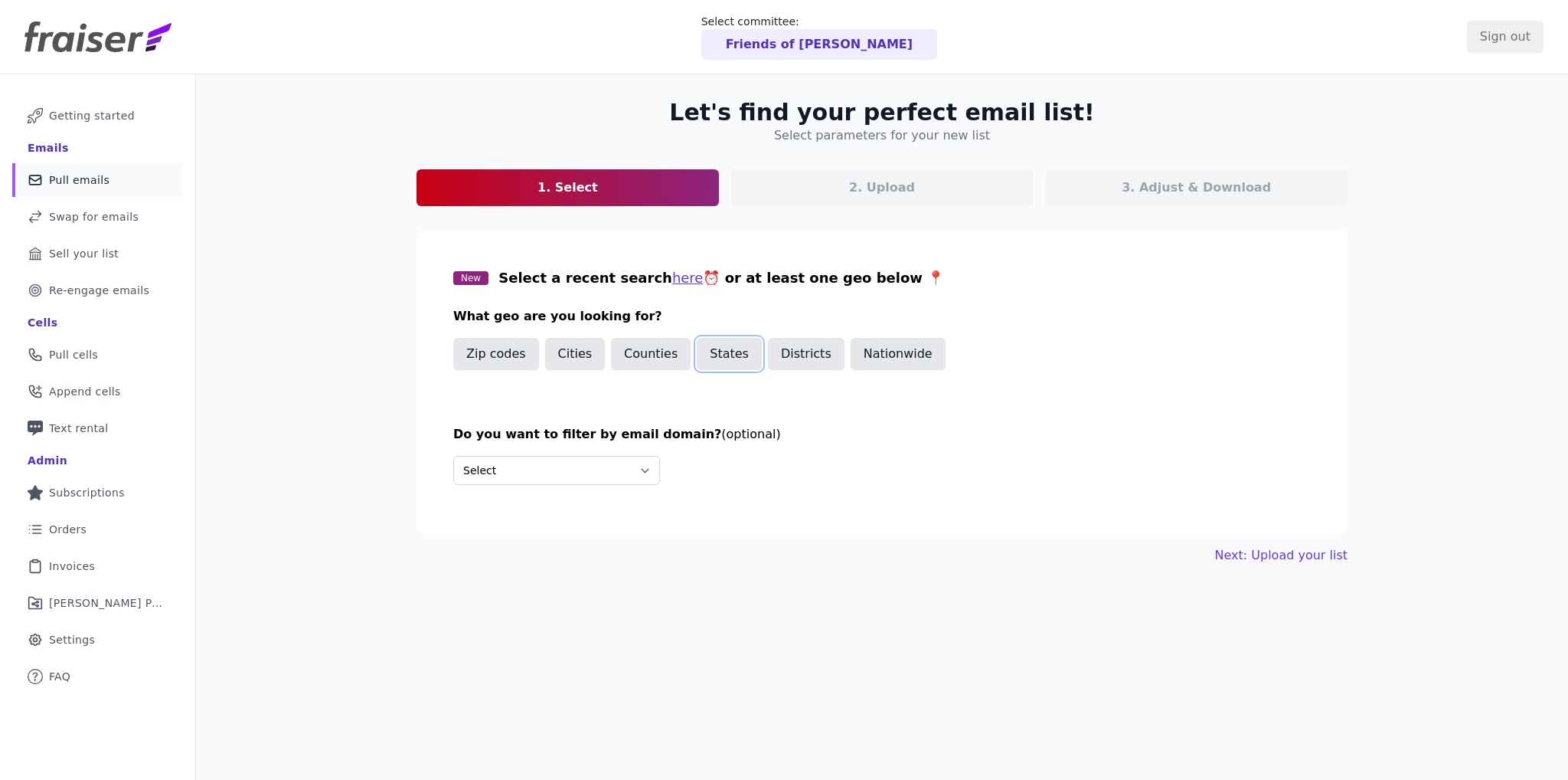
click at [717, 349] on button "States" at bounding box center [729, 354] width 65 height 32
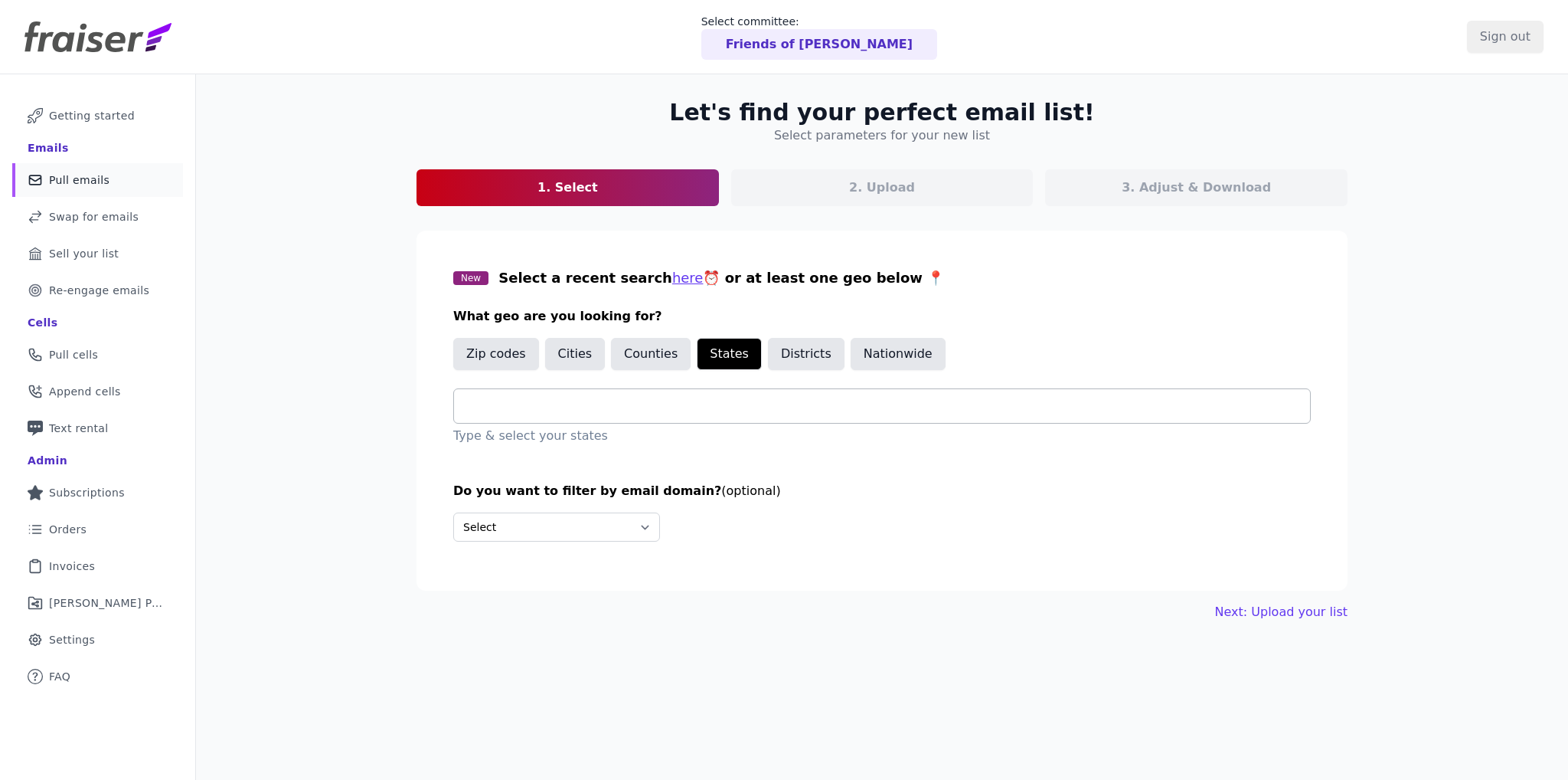
click at [612, 401] on input "text" at bounding box center [888, 405] width 844 height 18
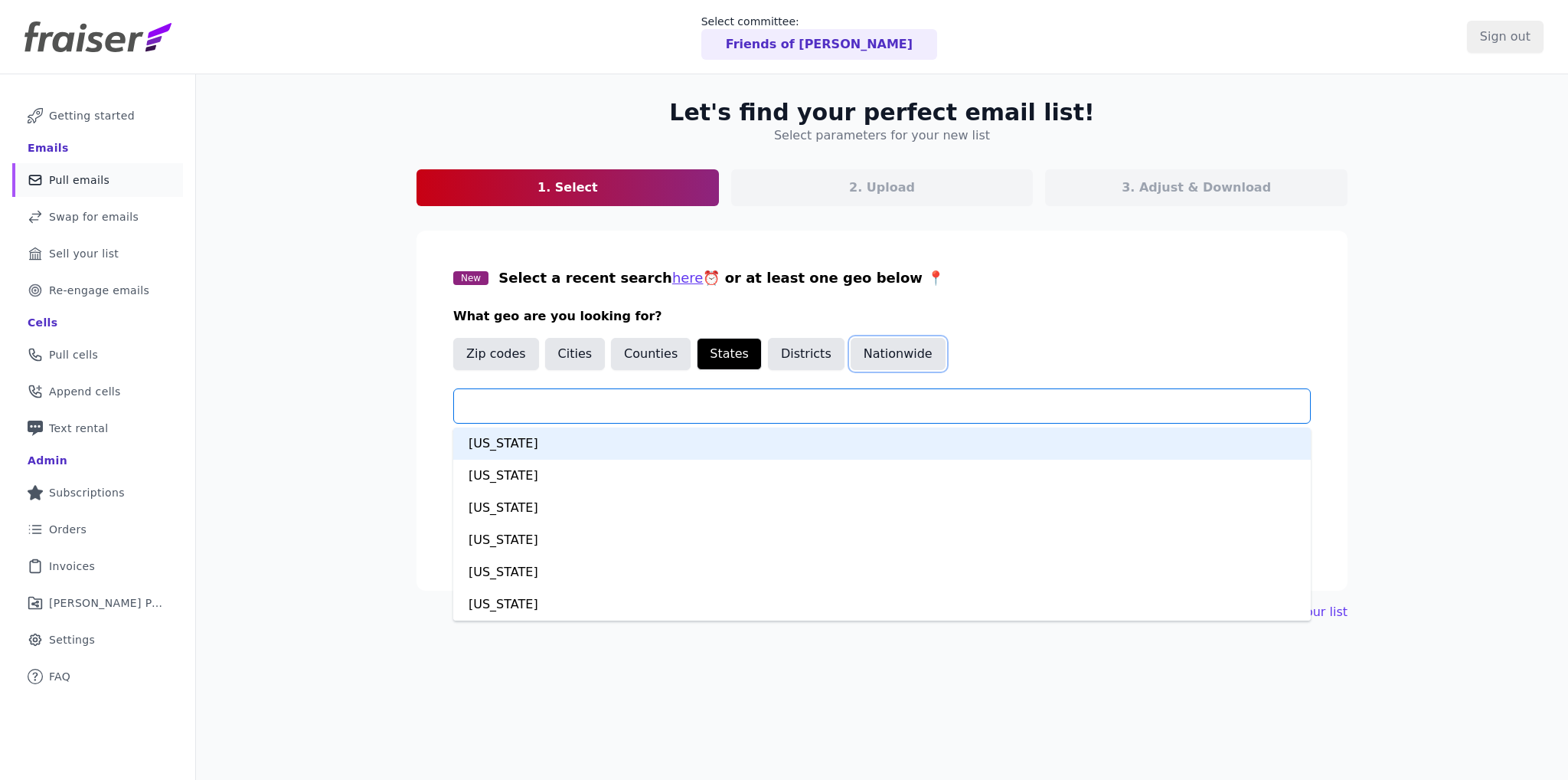
click at [858, 360] on button "Nationwide" at bounding box center [898, 354] width 95 height 32
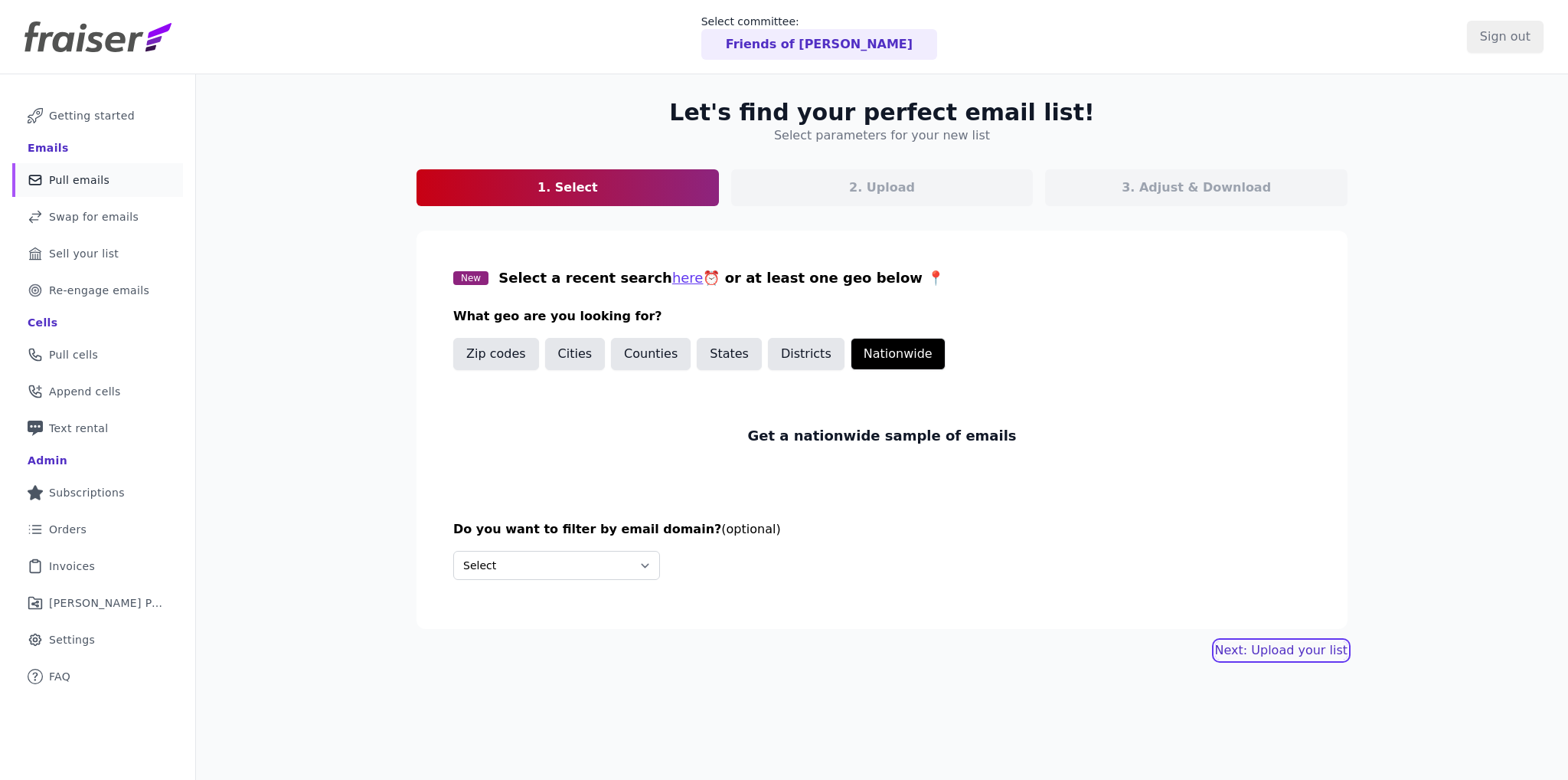
click at [1239, 648] on link "Next: Upload your list" at bounding box center [1281, 650] width 133 height 18
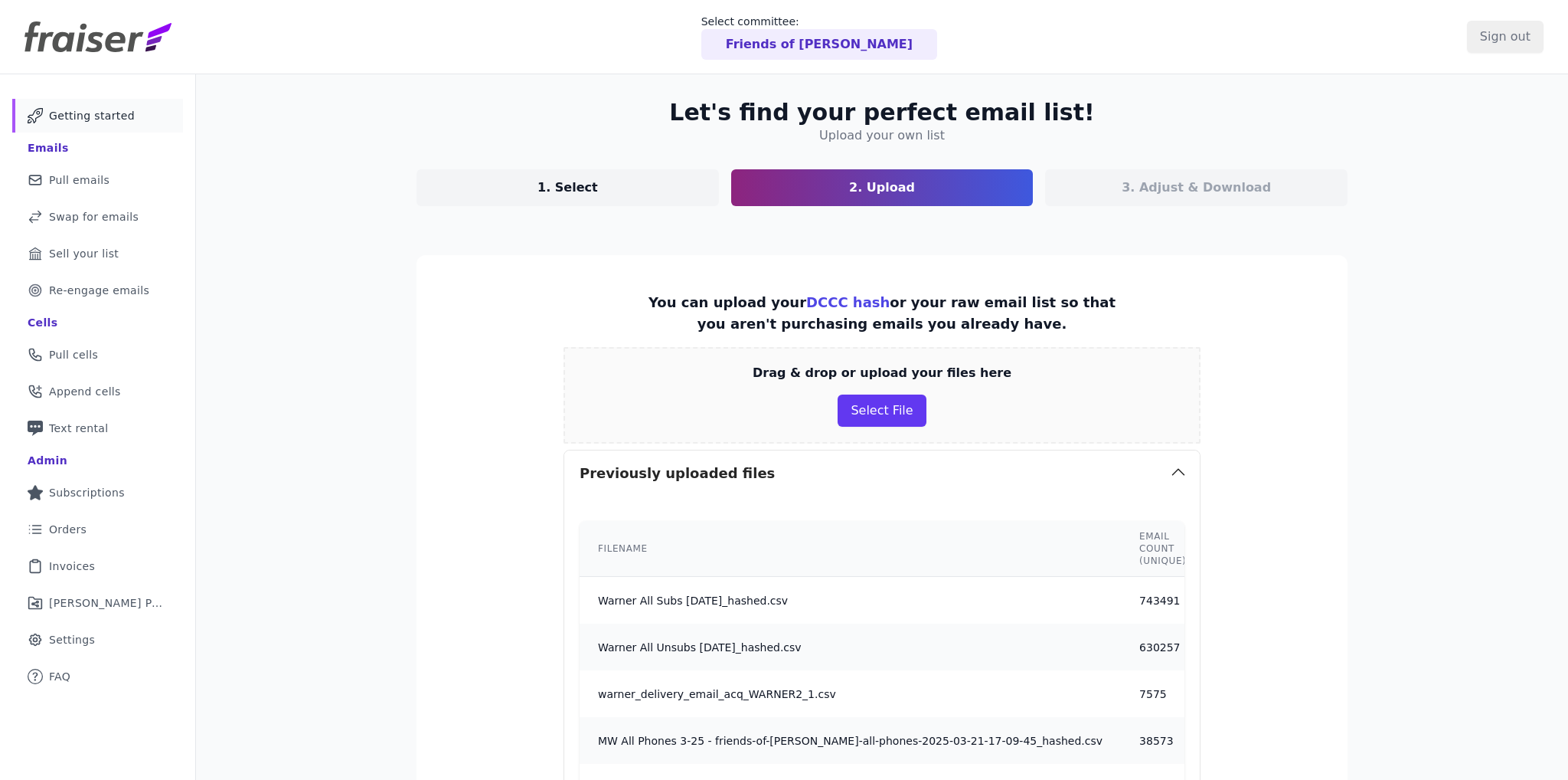
click at [76, 109] on span "Getting started" at bounding box center [92, 115] width 86 height 15
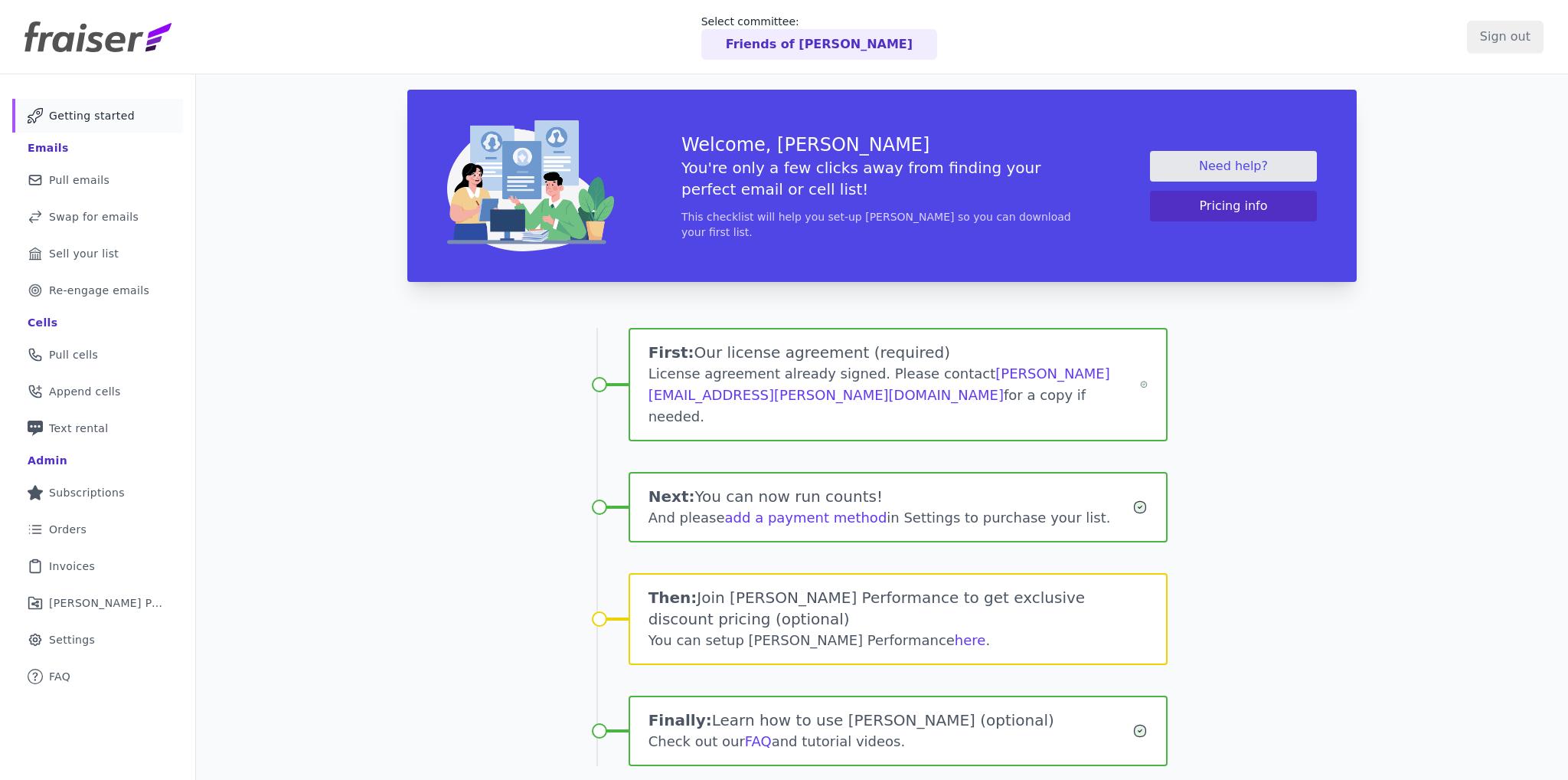
click at [865, 48] on p "Friends of [PERSON_NAME]" at bounding box center [819, 44] width 187 height 18
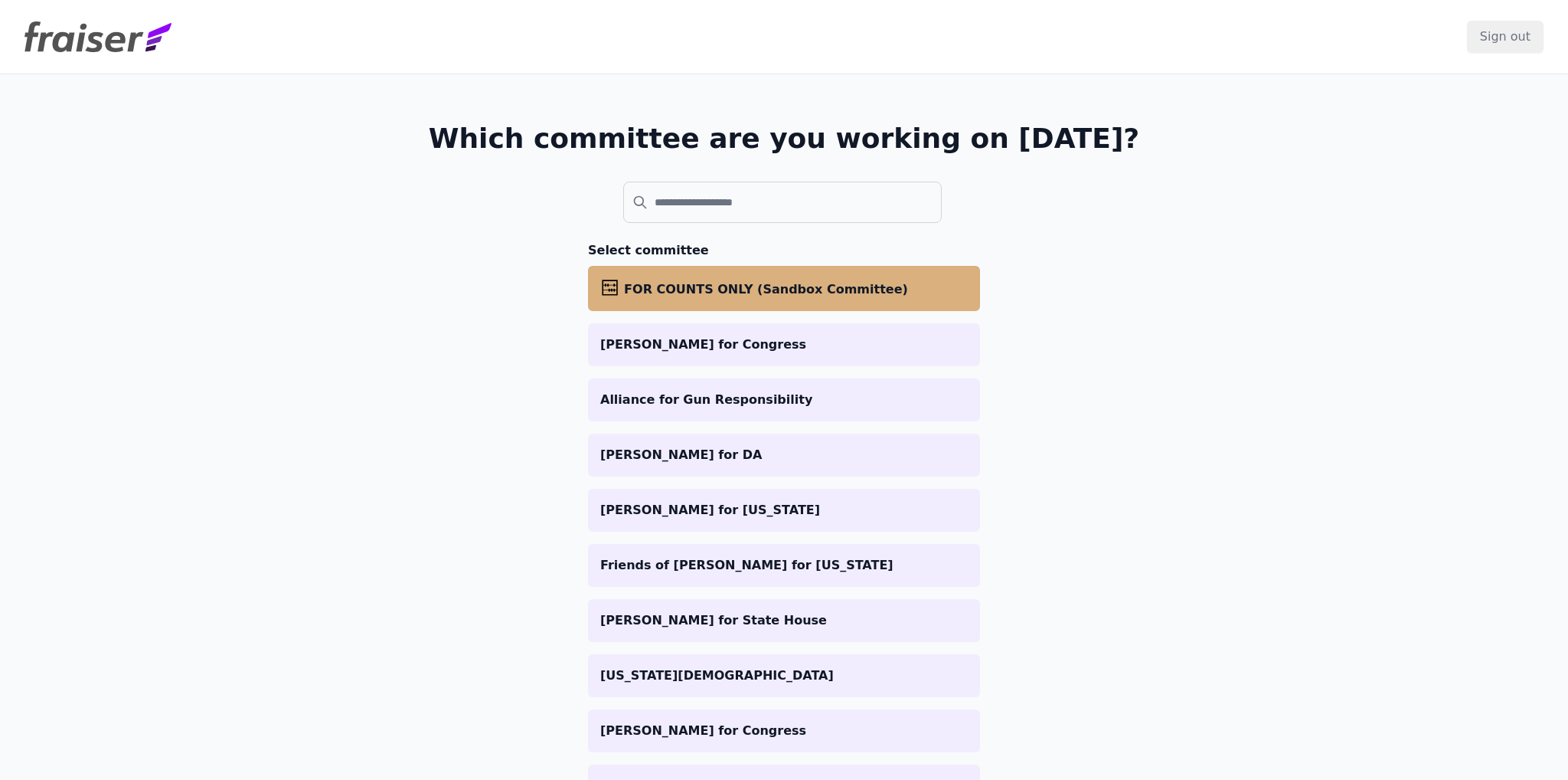
click at [724, 282] on span "FOR COUNTS ONLY (Sandbox Committee)" at bounding box center [766, 289] width 284 height 15
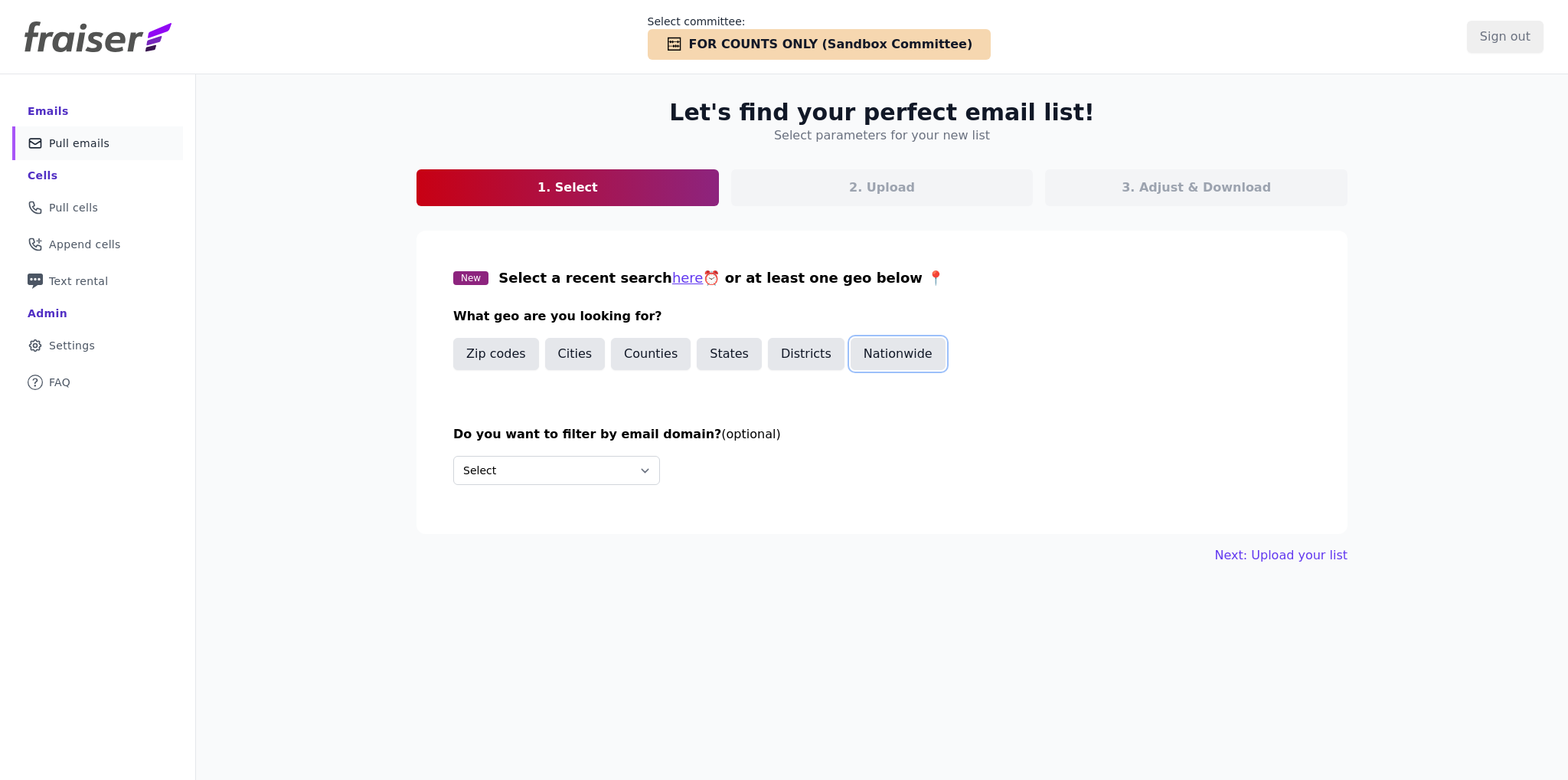
click at [861, 353] on button "Nationwide" at bounding box center [898, 354] width 95 height 32
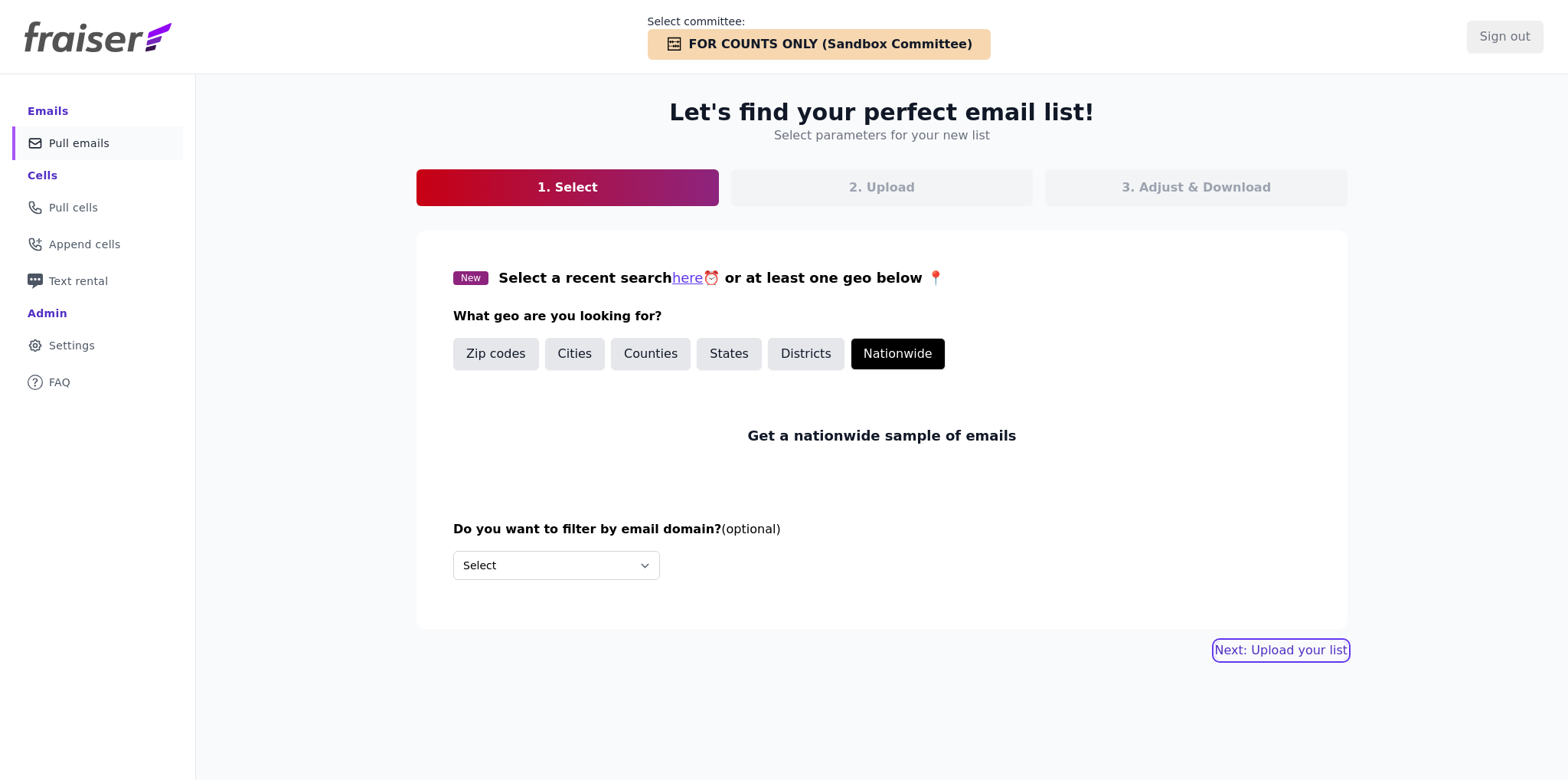
click at [1288, 650] on link "Next: Upload your list" at bounding box center [1281, 650] width 133 height 18
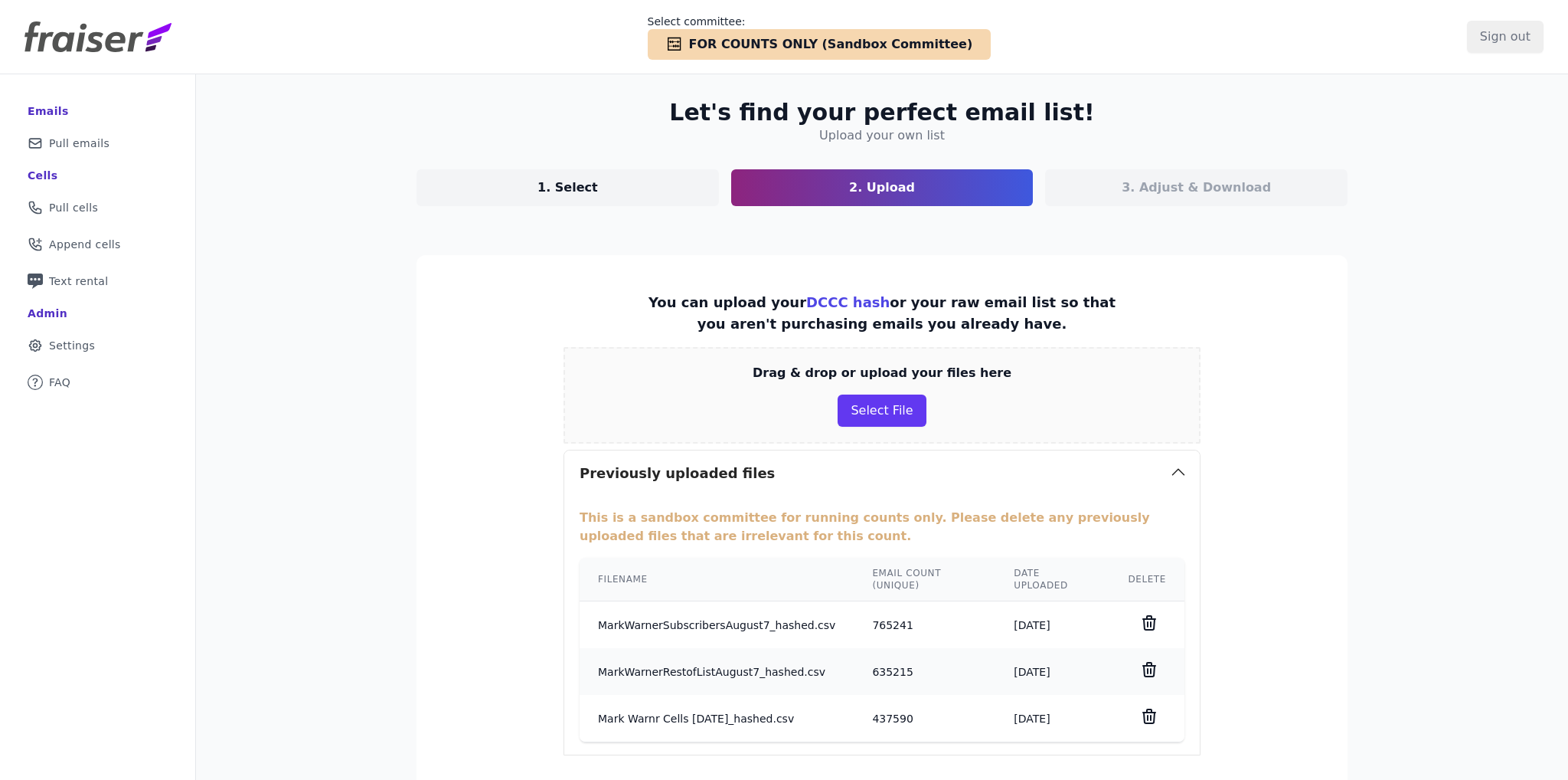
click at [64, 35] on img at bounding box center [98, 36] width 147 height 31
